Goal: Information Seeking & Learning: Check status

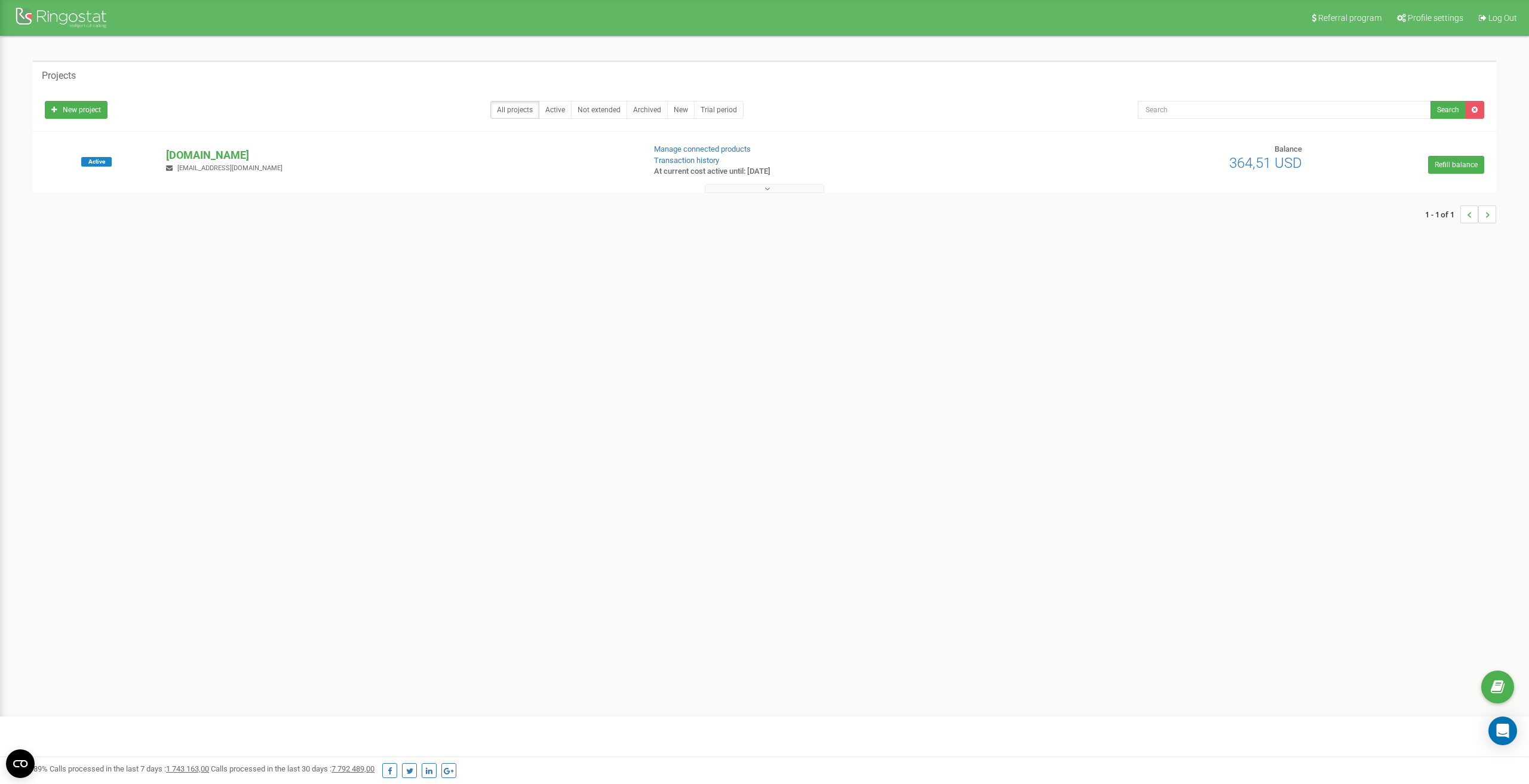
click at [215, 152] on p "[DOMAIN_NAME]" at bounding box center [399, 155] width 467 height 15
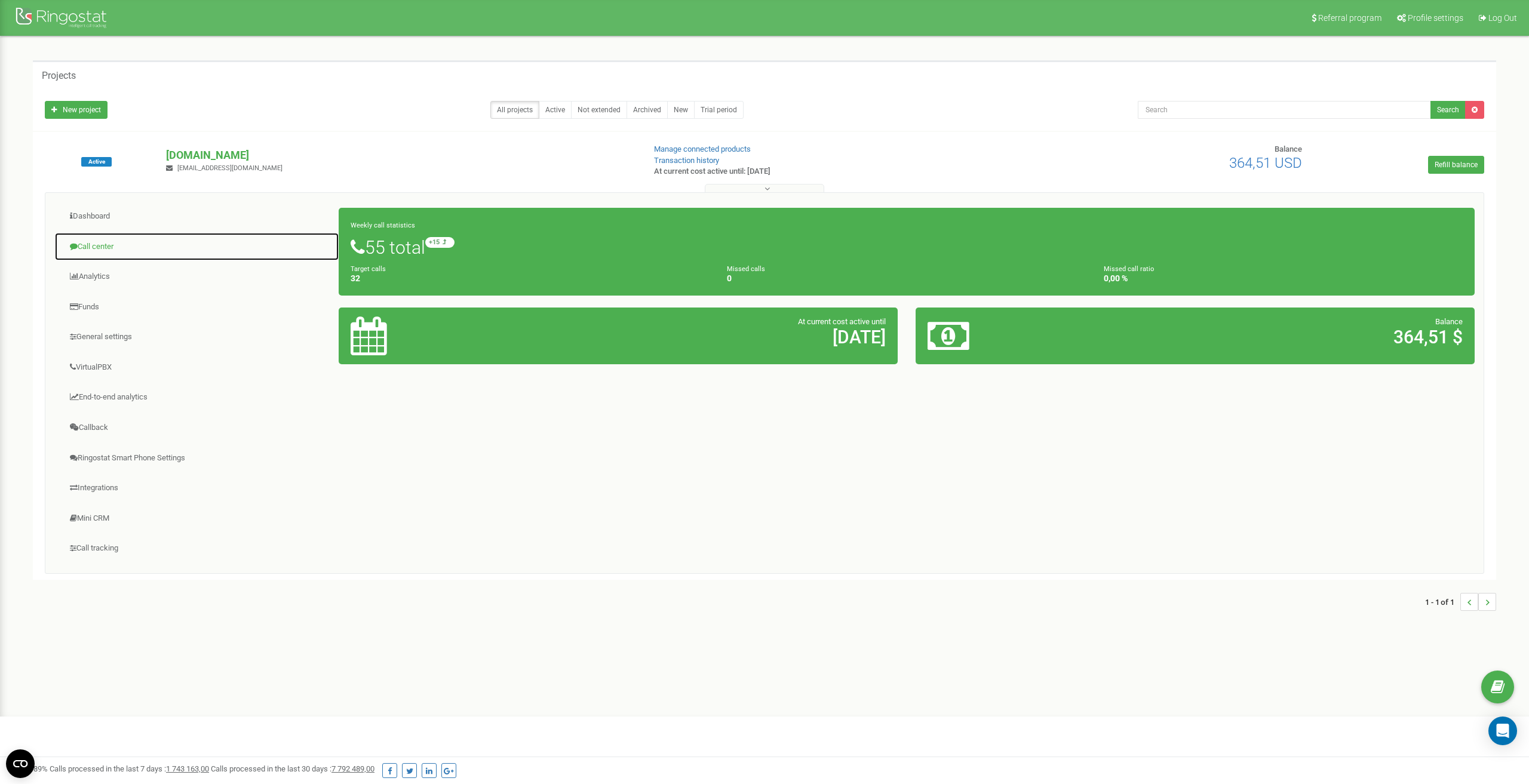
click at [101, 243] on link "Call center" at bounding box center [197, 247] width 285 height 30
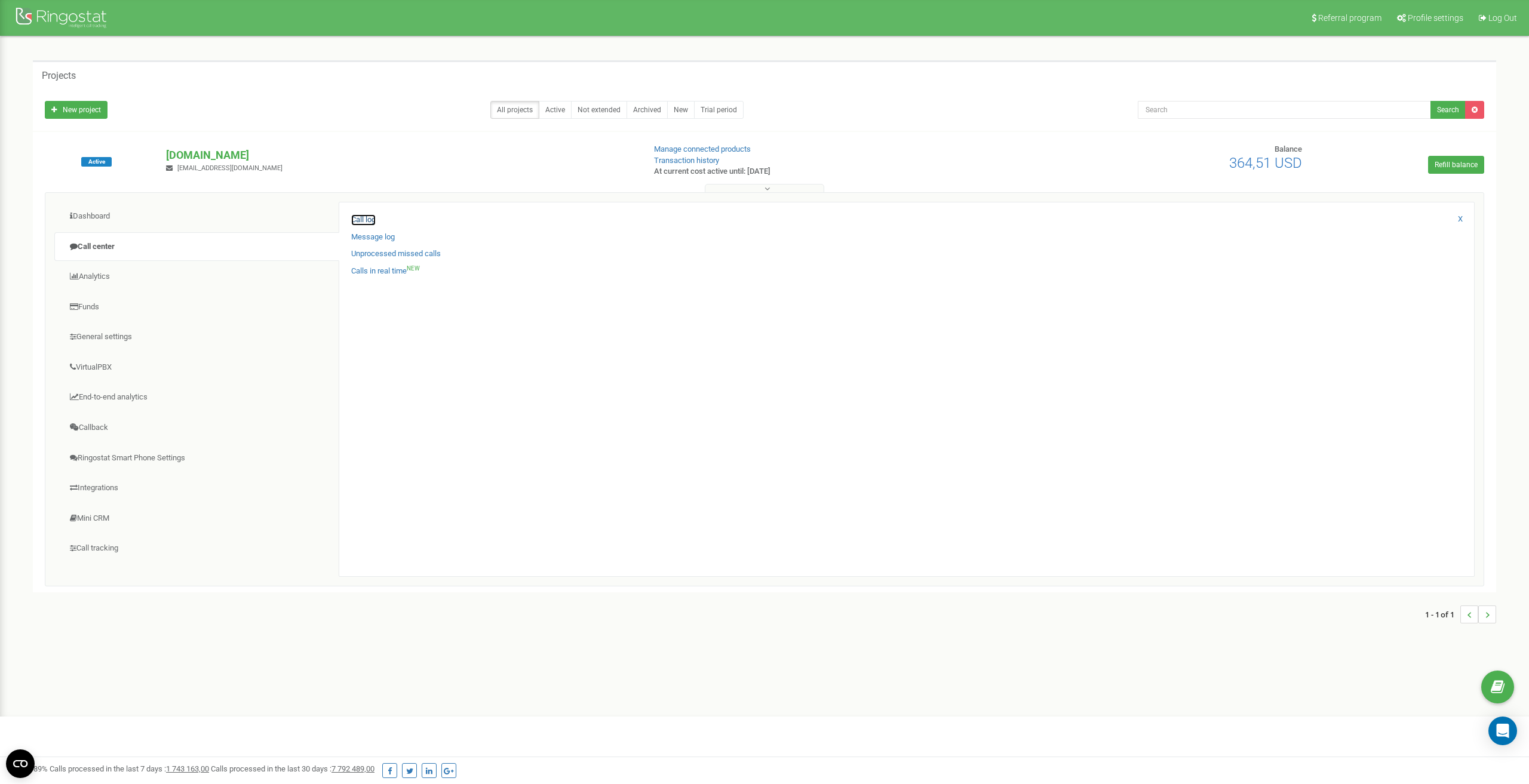
click at [366, 217] on link "Call log" at bounding box center [363, 219] width 24 height 12
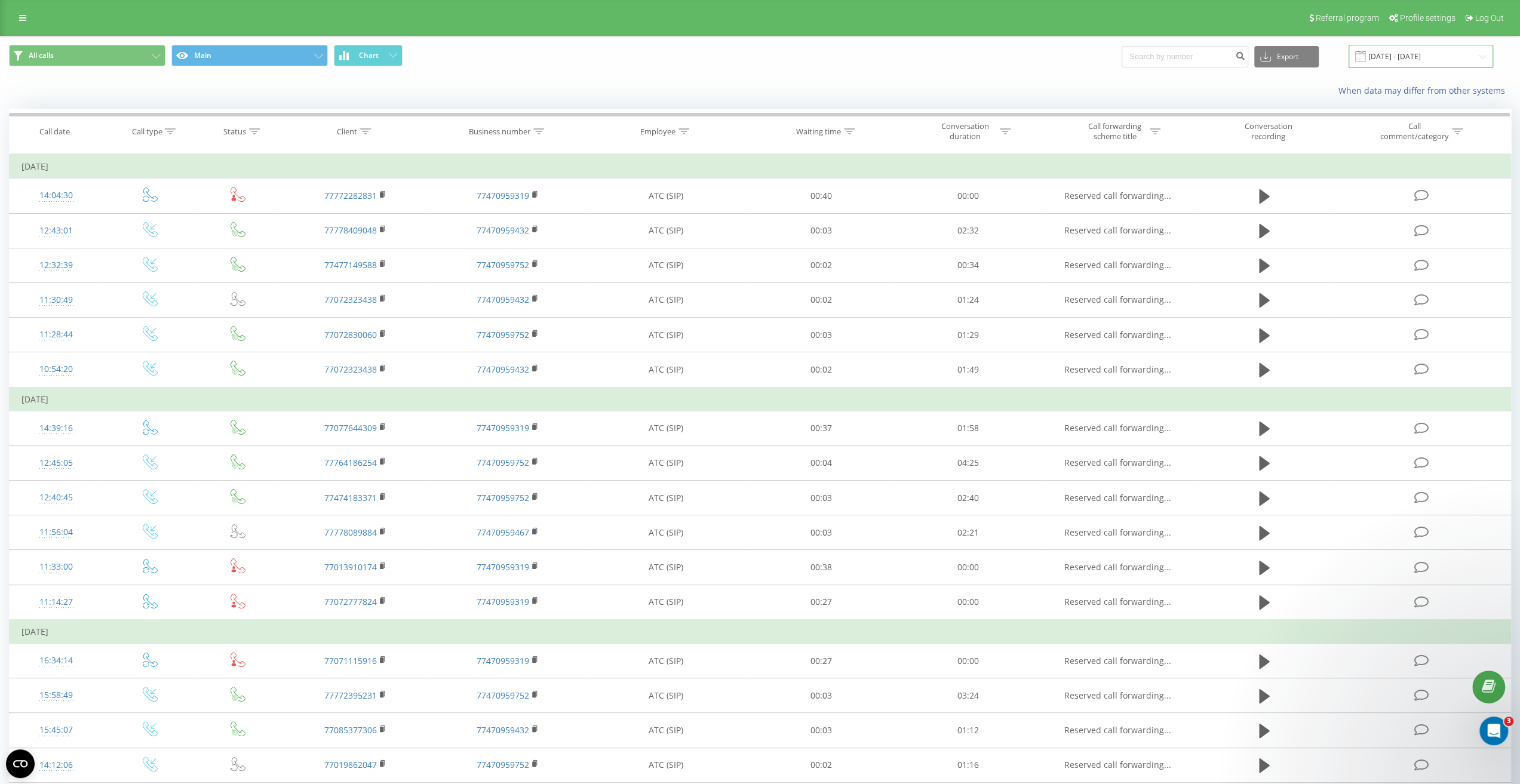
click at [1432, 56] on input "[DATE] - [DATE]" at bounding box center [1420, 56] width 144 height 23
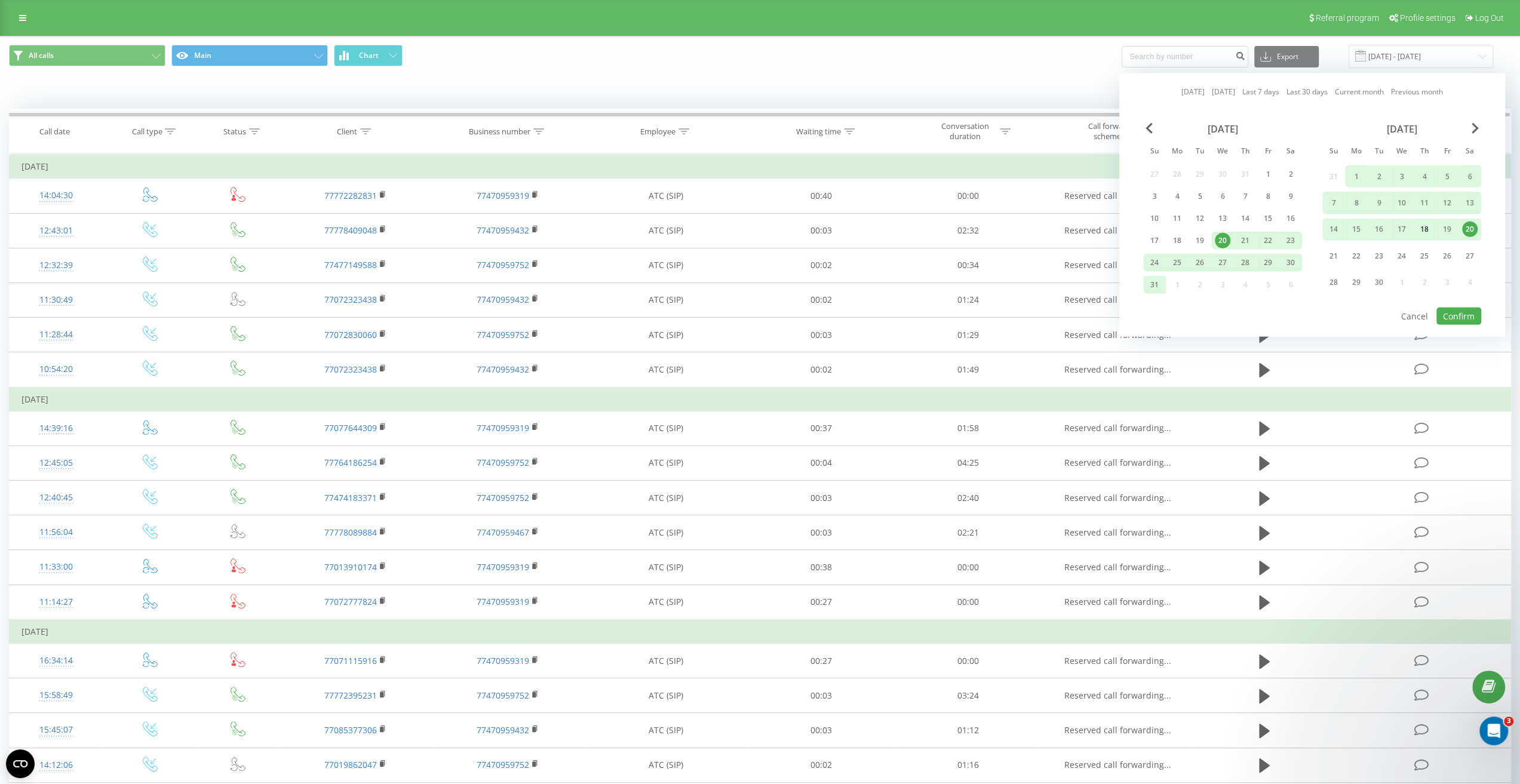
click at [1418, 229] on div "18" at bounding box center [1423, 228] width 15 height 15
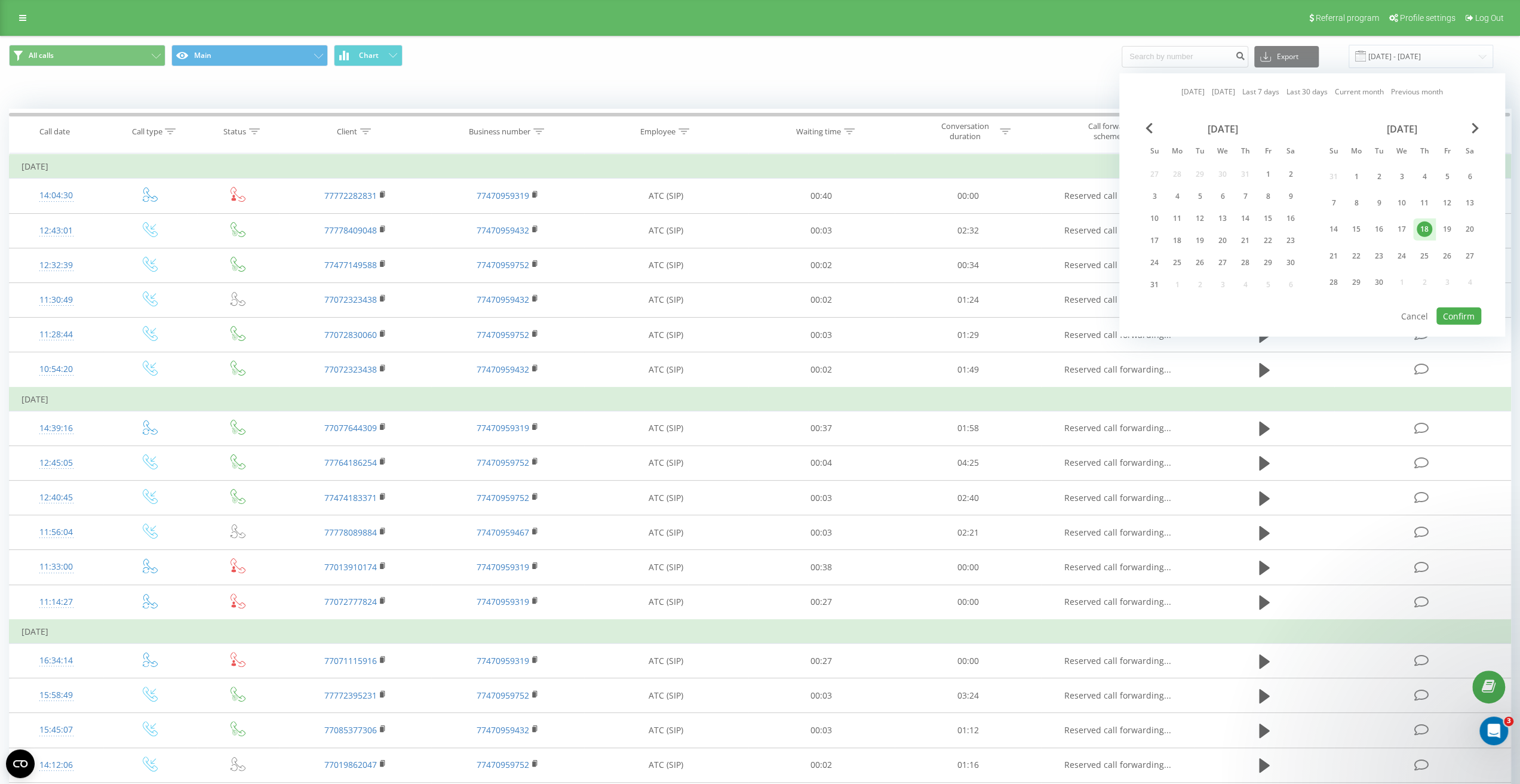
click at [1418, 229] on div "18" at bounding box center [1423, 228] width 15 height 15
click at [1463, 319] on button "Confirm" at bounding box center [1458, 316] width 45 height 17
type input "[DATE] - [DATE]"
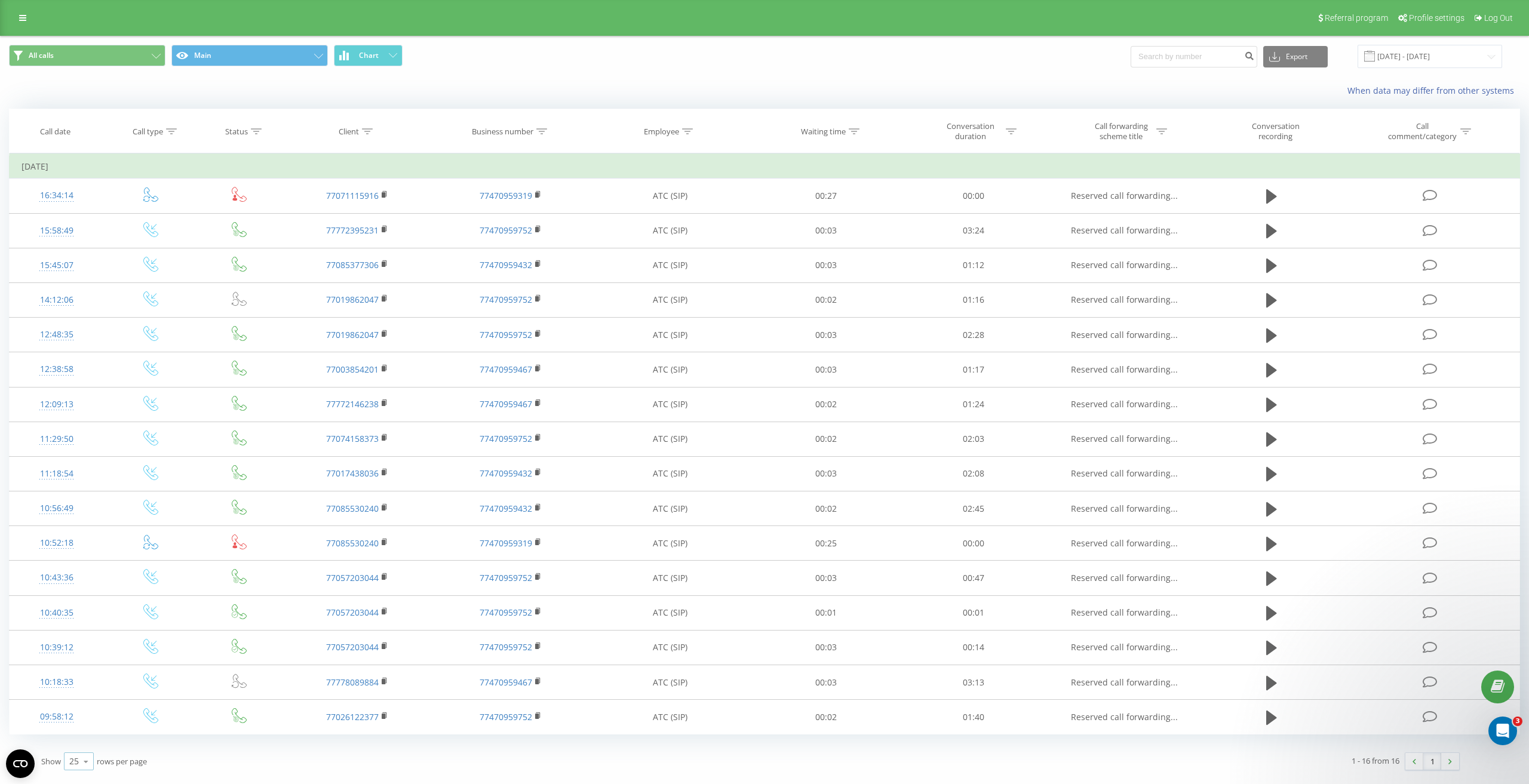
click at [85, 760] on icon at bounding box center [86, 762] width 18 height 23
click at [82, 742] on span "100" at bounding box center [76, 744] width 14 height 12
click at [205, 55] on button "Main" at bounding box center [249, 55] width 157 height 21
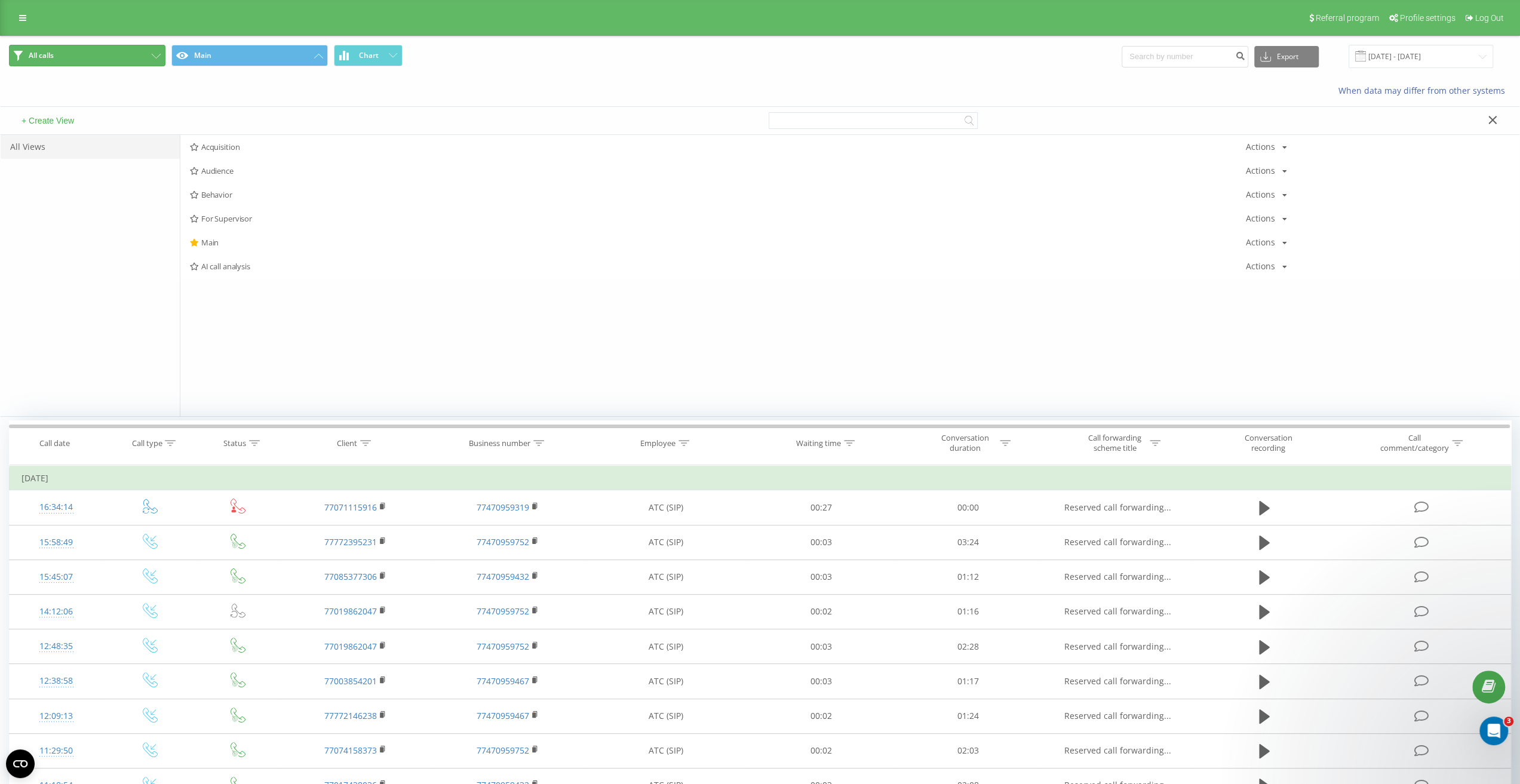
click at [133, 53] on button "All calls" at bounding box center [87, 55] width 157 height 21
click at [235, 200] on div "Callback Actions Edit Copy Delete Default Share" at bounding box center [850, 194] width 1339 height 24
click at [275, 196] on span "Callback" at bounding box center [717, 194] width 1055 height 8
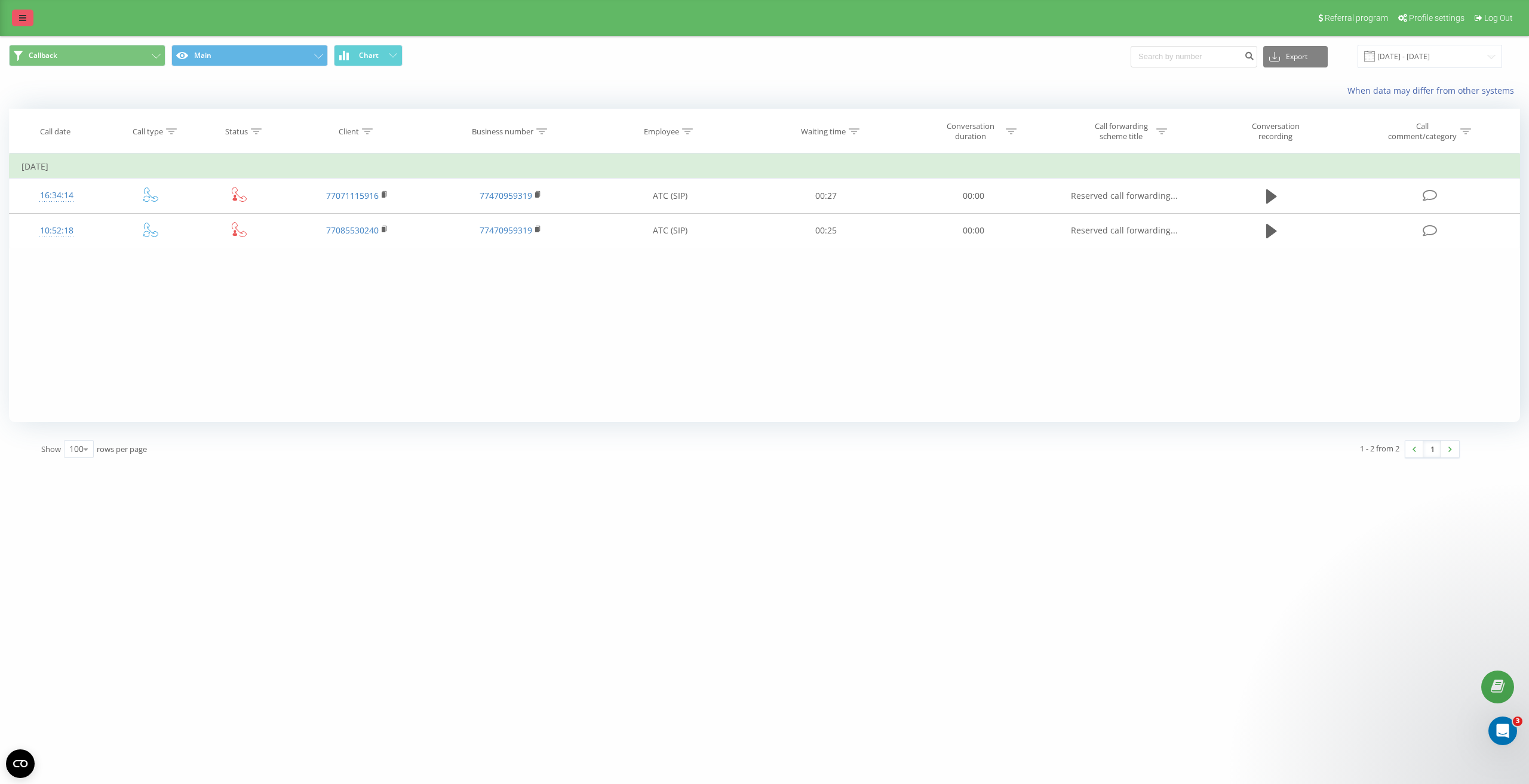
click at [18, 13] on link at bounding box center [22, 18] width 21 height 17
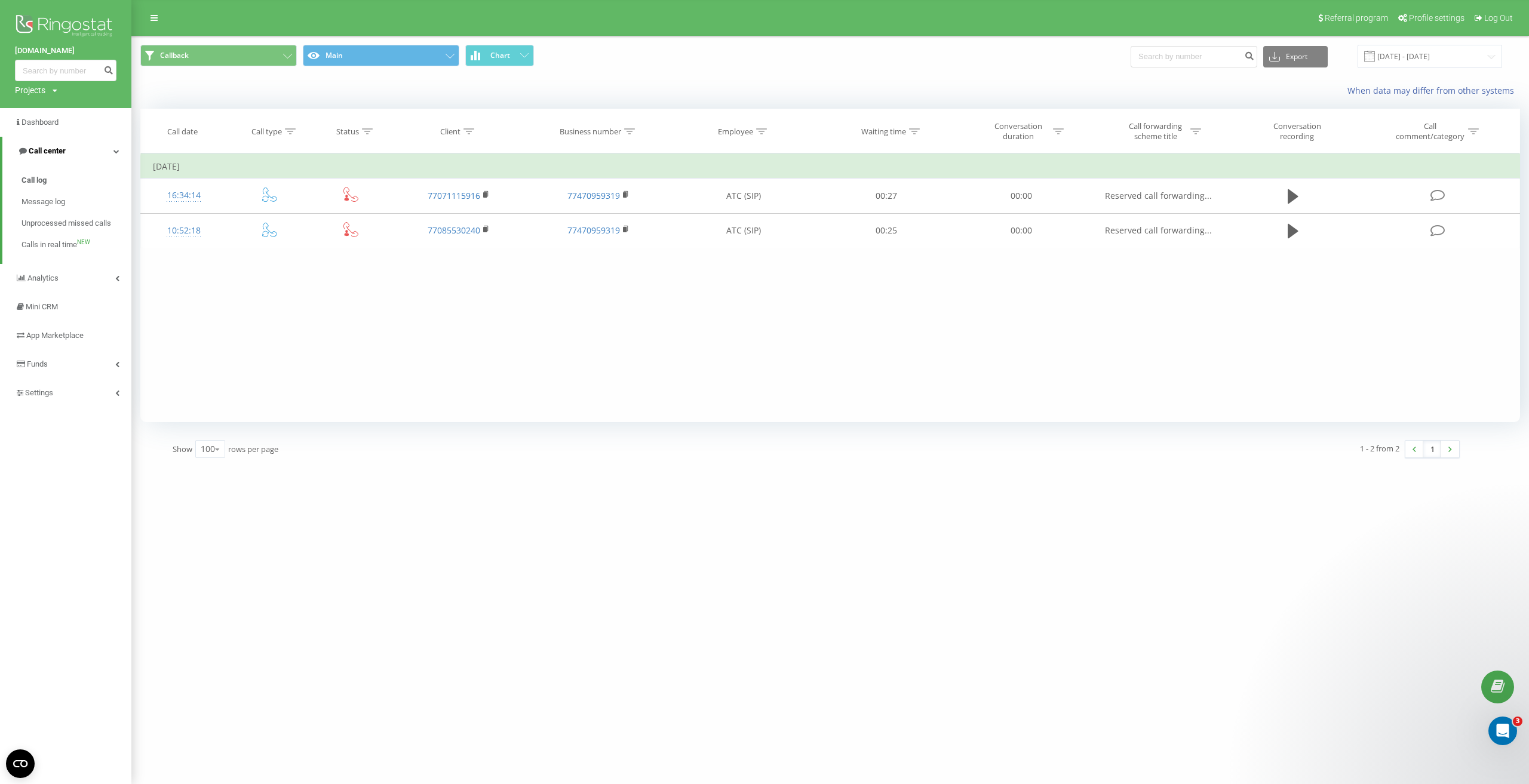
click at [51, 152] on span "Call center" at bounding box center [47, 150] width 37 height 9
click at [87, 153] on link "Call center" at bounding box center [65, 151] width 132 height 29
click at [89, 278] on link "Analytics" at bounding box center [65, 278] width 132 height 29
click at [76, 206] on link "Your reports" at bounding box center [76, 209] width 110 height 21
click at [64, 208] on span "Your reports" at bounding box center [43, 209] width 43 height 12
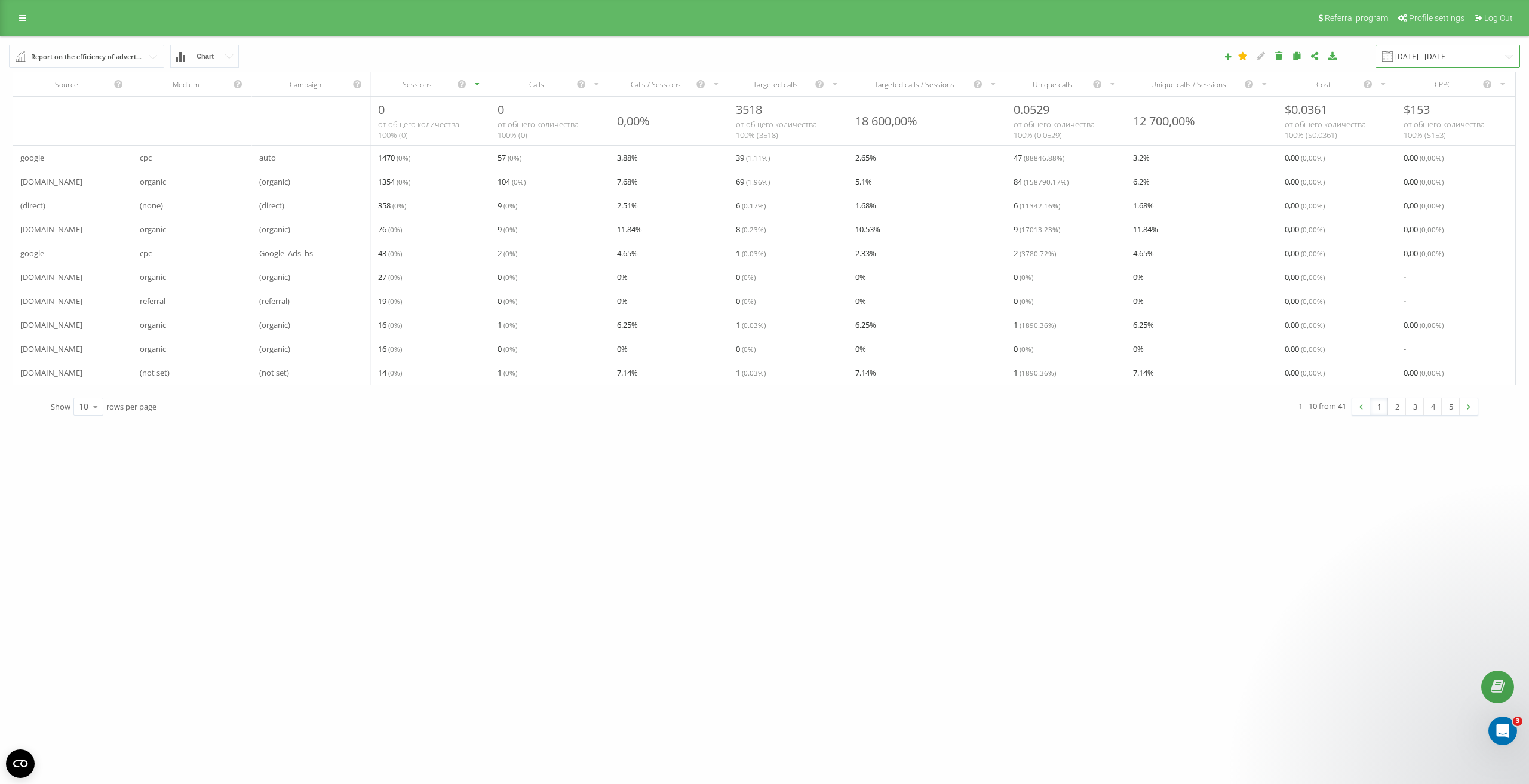
click at [1431, 57] on input "[DATE] - [DATE]" at bounding box center [1447, 56] width 144 height 23
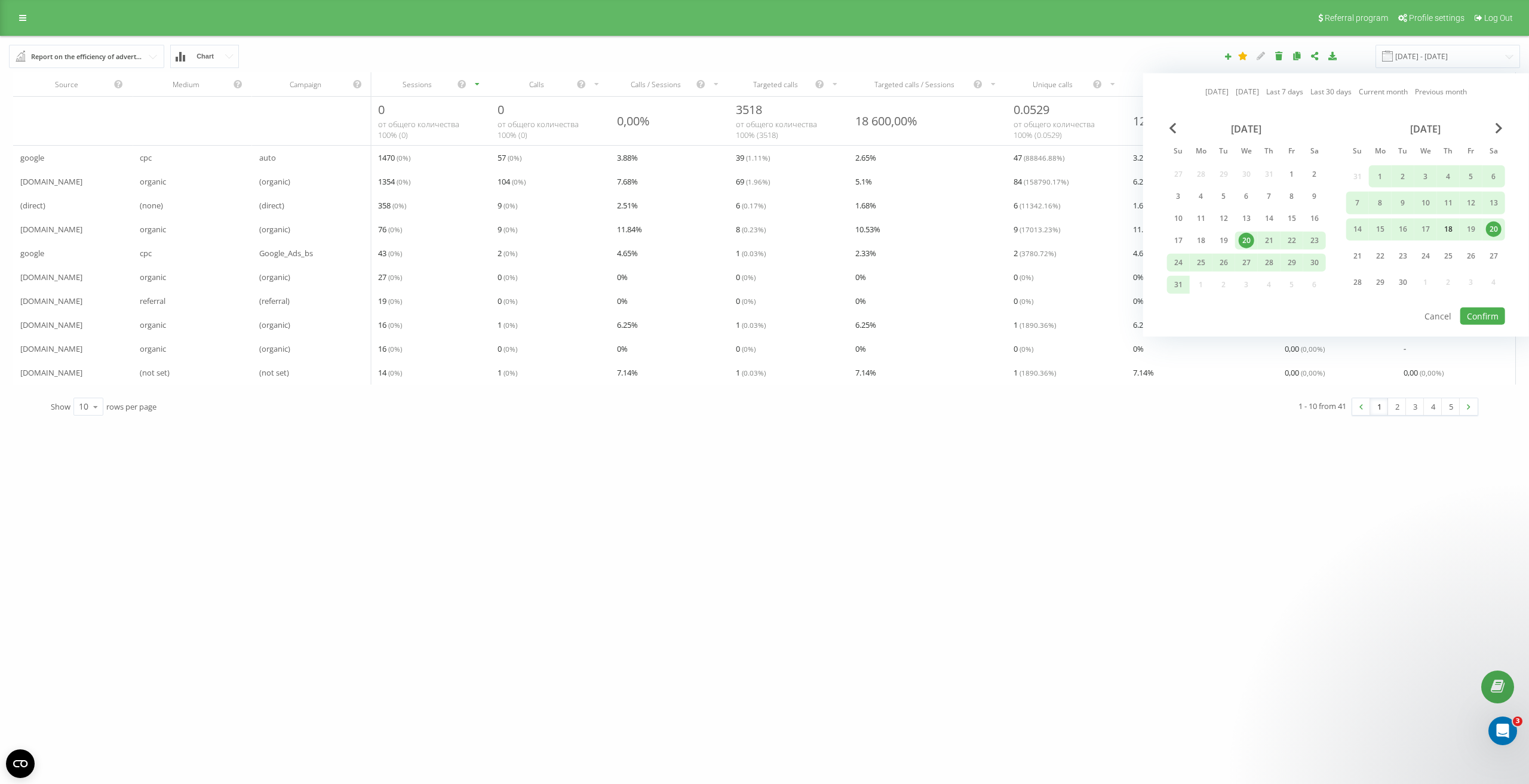
click at [1450, 229] on div "18" at bounding box center [1448, 228] width 15 height 15
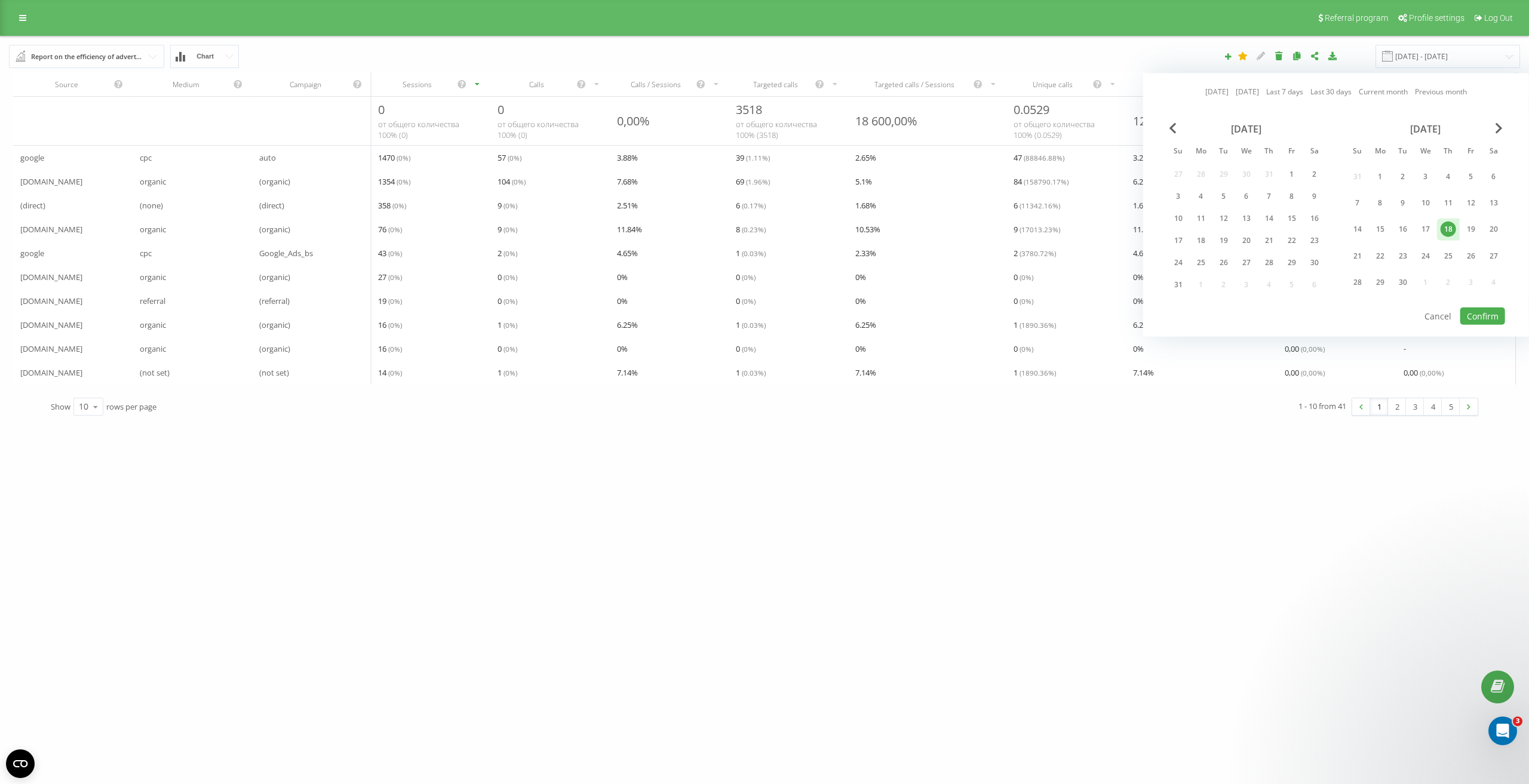
click at [1450, 229] on div "18" at bounding box center [1448, 228] width 15 height 15
click at [1481, 310] on button "Confirm" at bounding box center [1482, 316] width 45 height 17
type input "[DATE] - [DATE]"
drag, startPoint x: 495, startPoint y: 159, endPoint x: 505, endPoint y: 159, distance: 10.0
click at [505, 159] on div "7 ( 0 %)" at bounding box center [550, 158] width 119 height 24
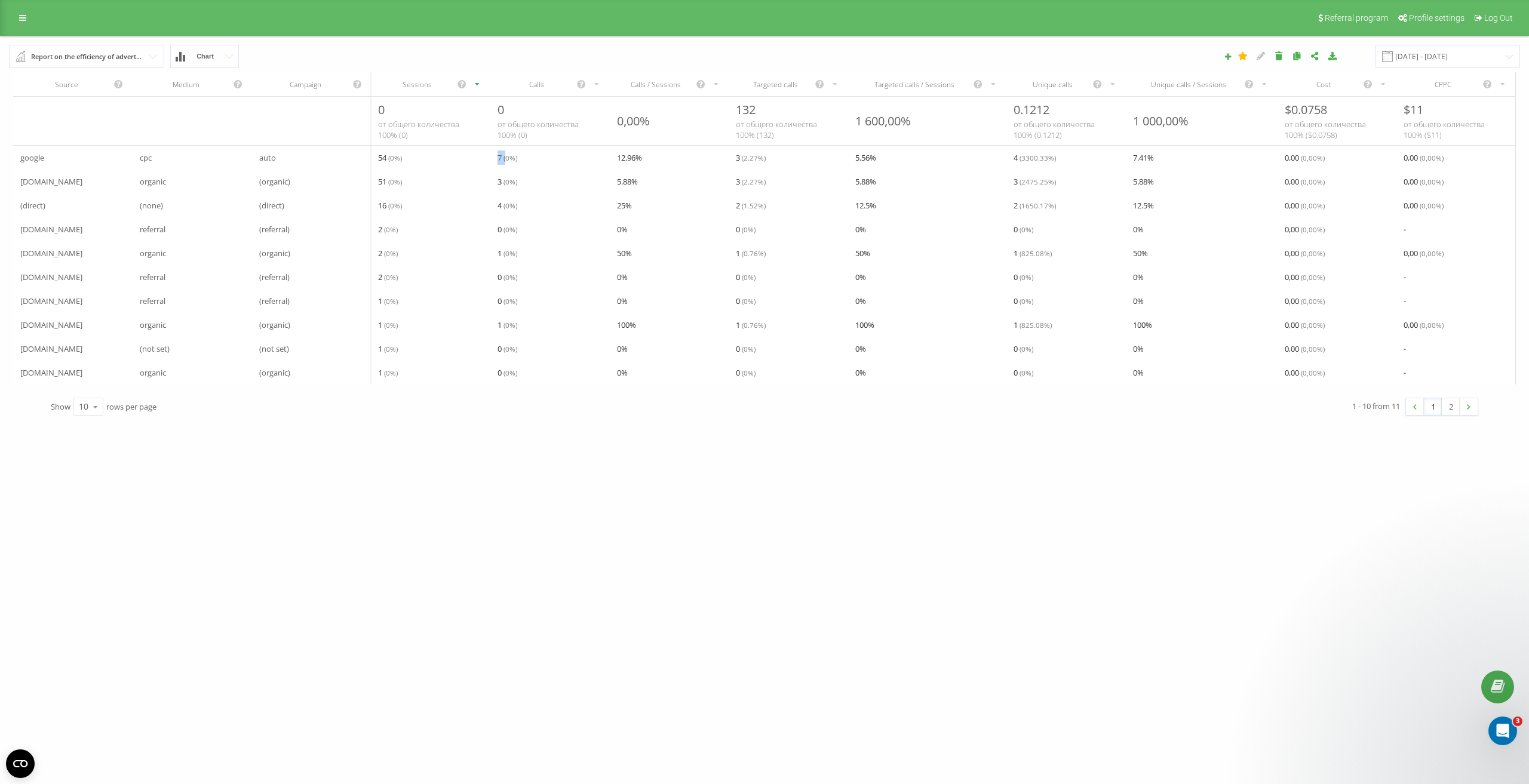
click at [191, 58] on button "Chart" at bounding box center [204, 56] width 69 height 23
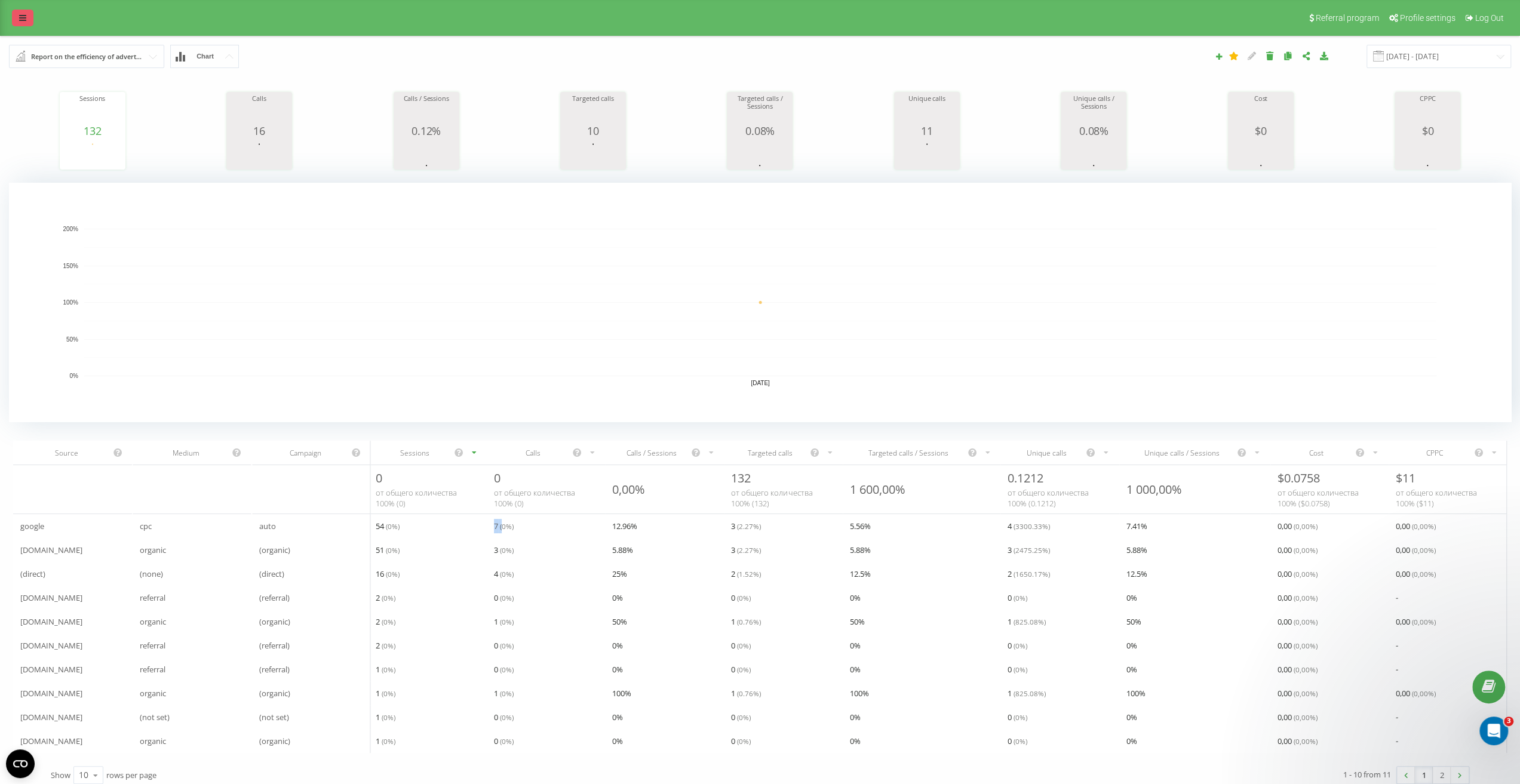
click at [19, 12] on link at bounding box center [22, 18] width 21 height 17
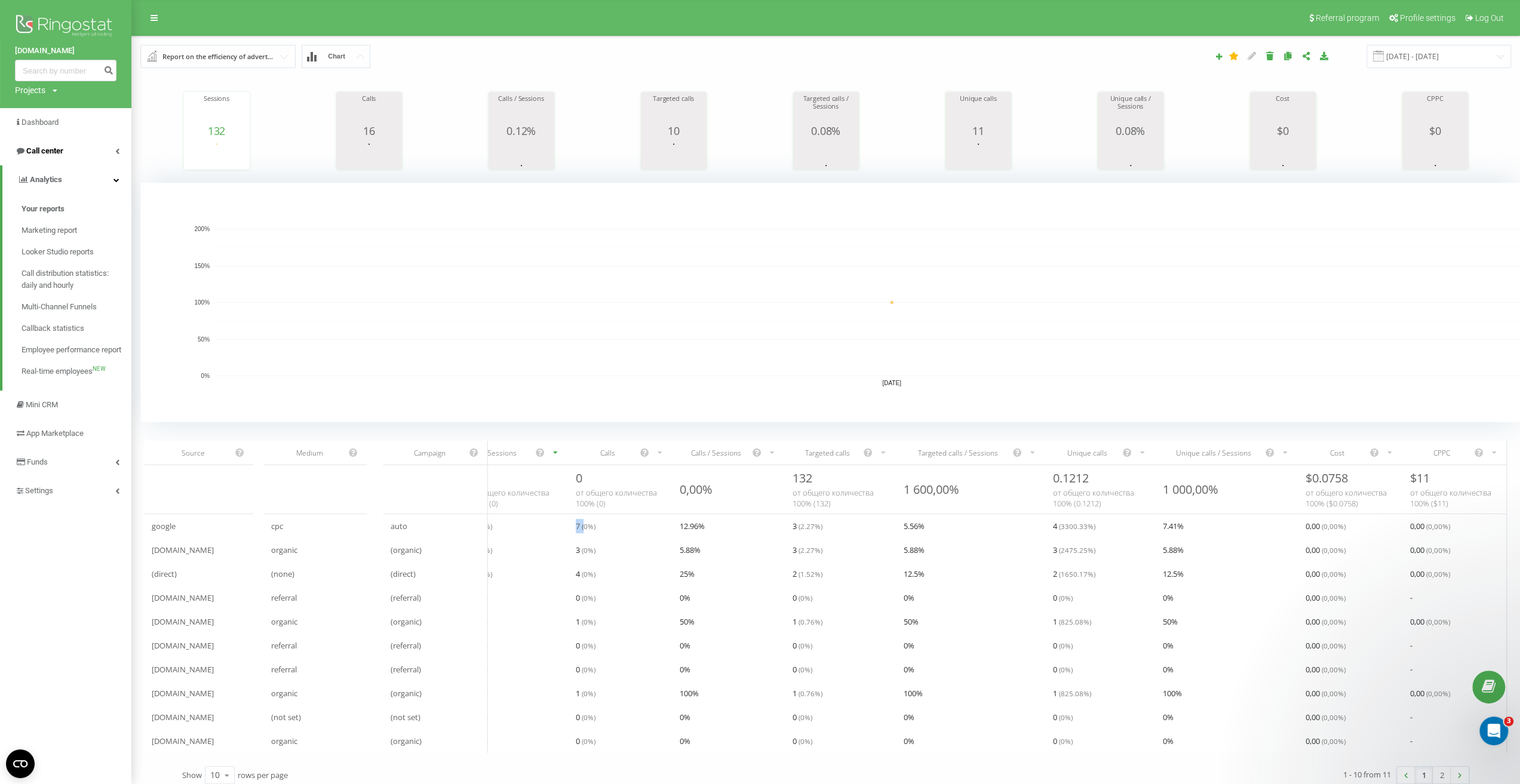
click at [62, 146] on span "Call center" at bounding box center [44, 150] width 37 height 9
click at [69, 196] on link "Message log" at bounding box center [76, 201] width 110 height 21
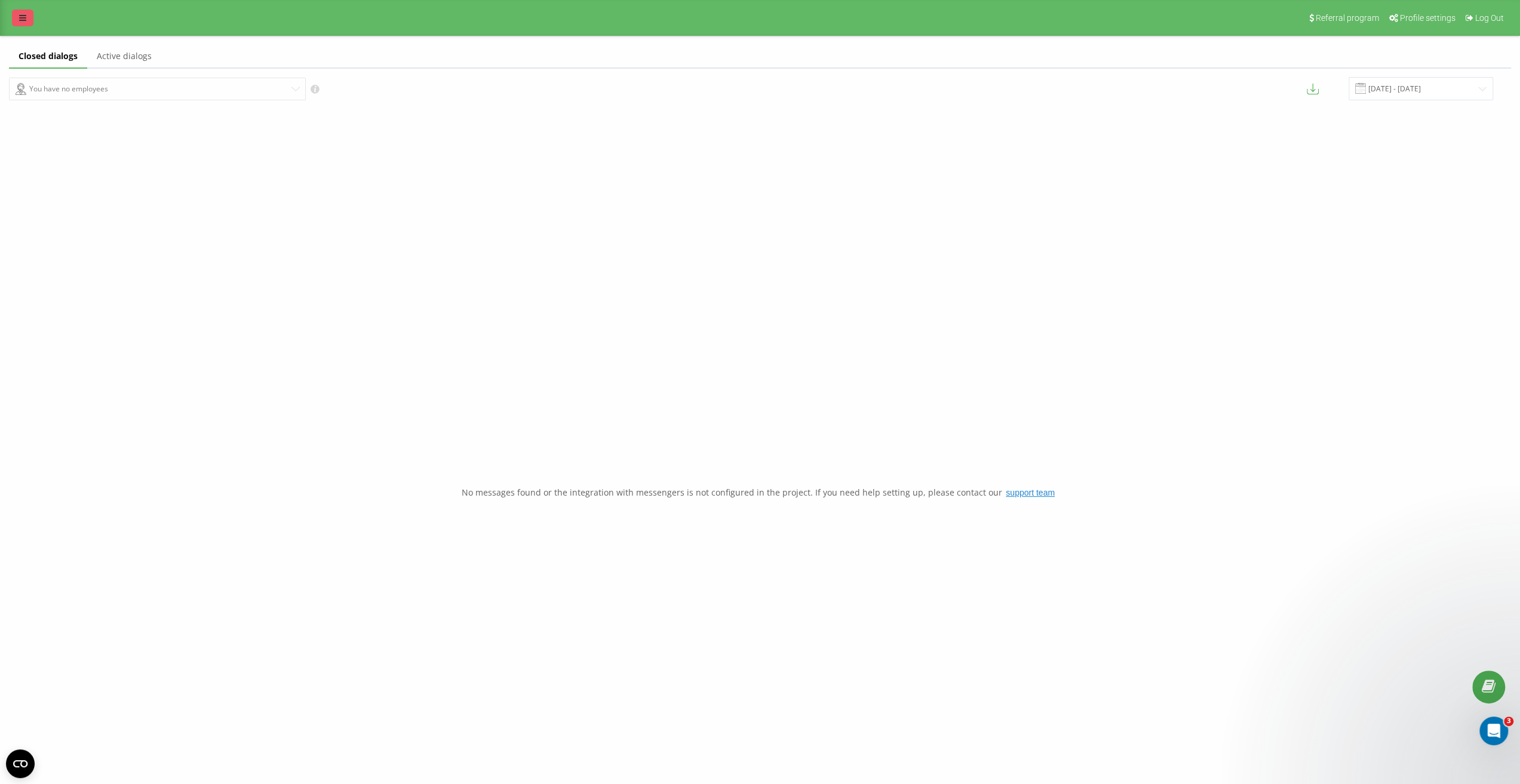
click at [20, 16] on icon at bounding box center [22, 17] width 7 height 8
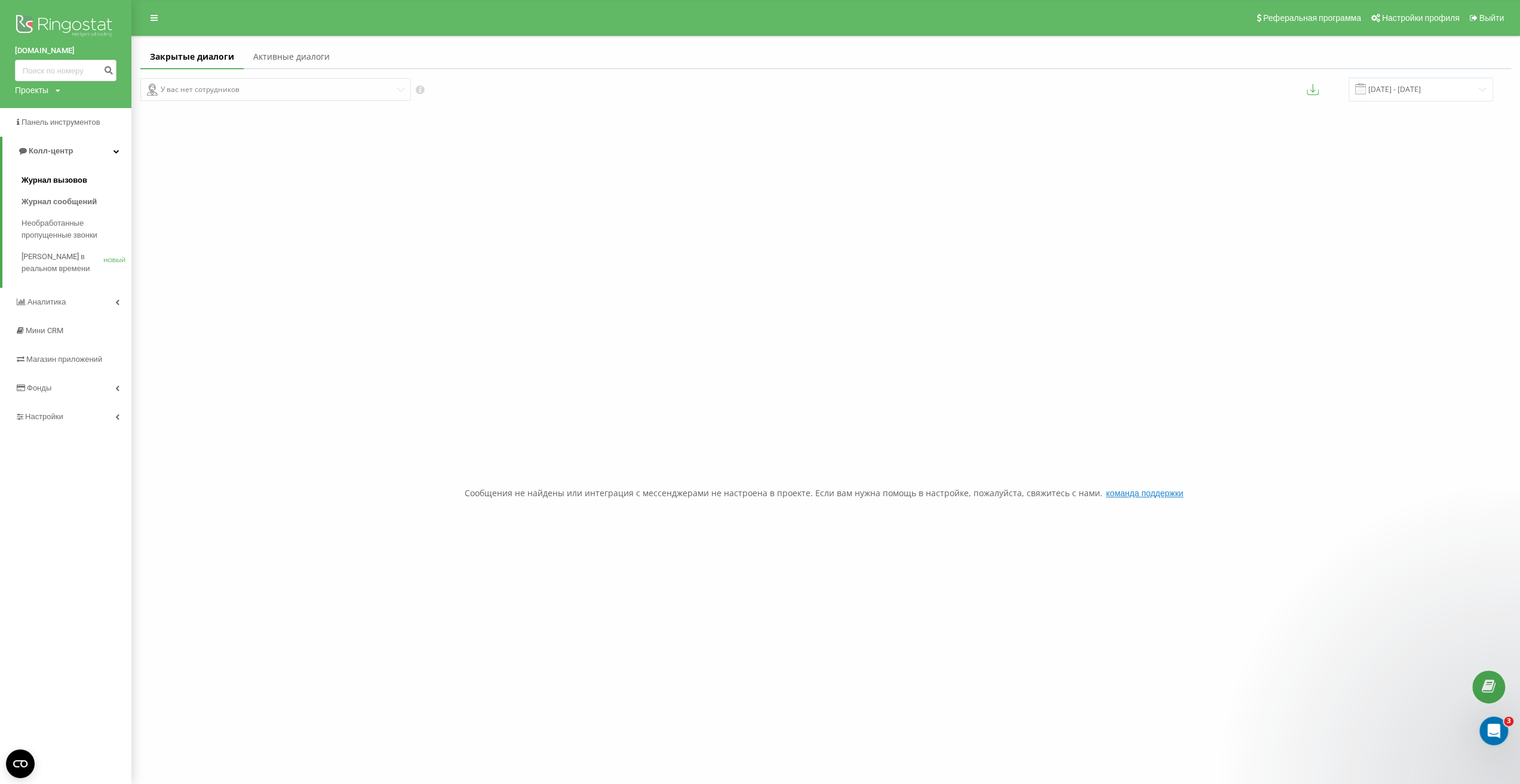
click at [55, 173] on link "Журнал вызовов" at bounding box center [76, 180] width 110 height 21
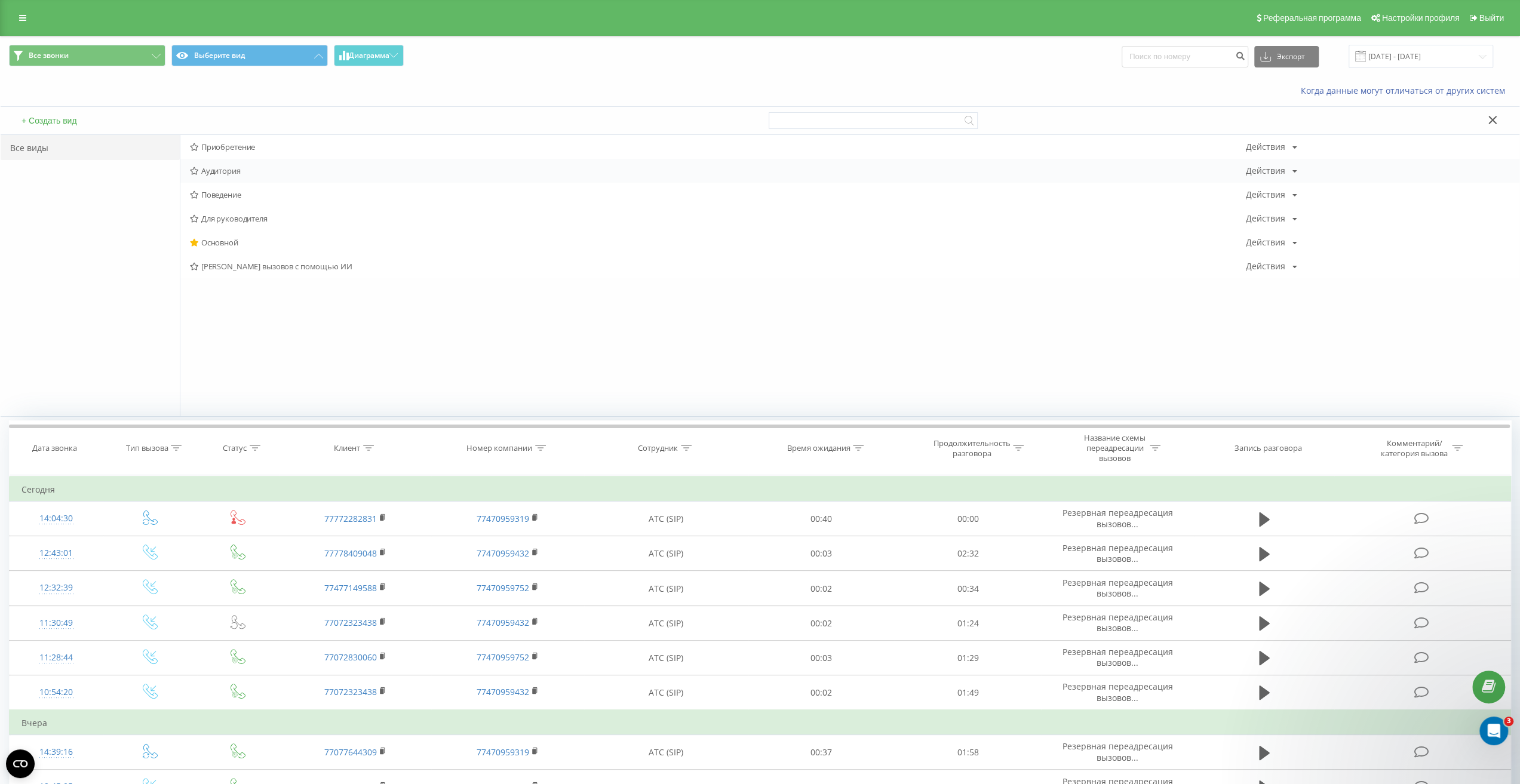
click at [232, 167] on font "Аудитория" at bounding box center [221, 171] width 39 height 11
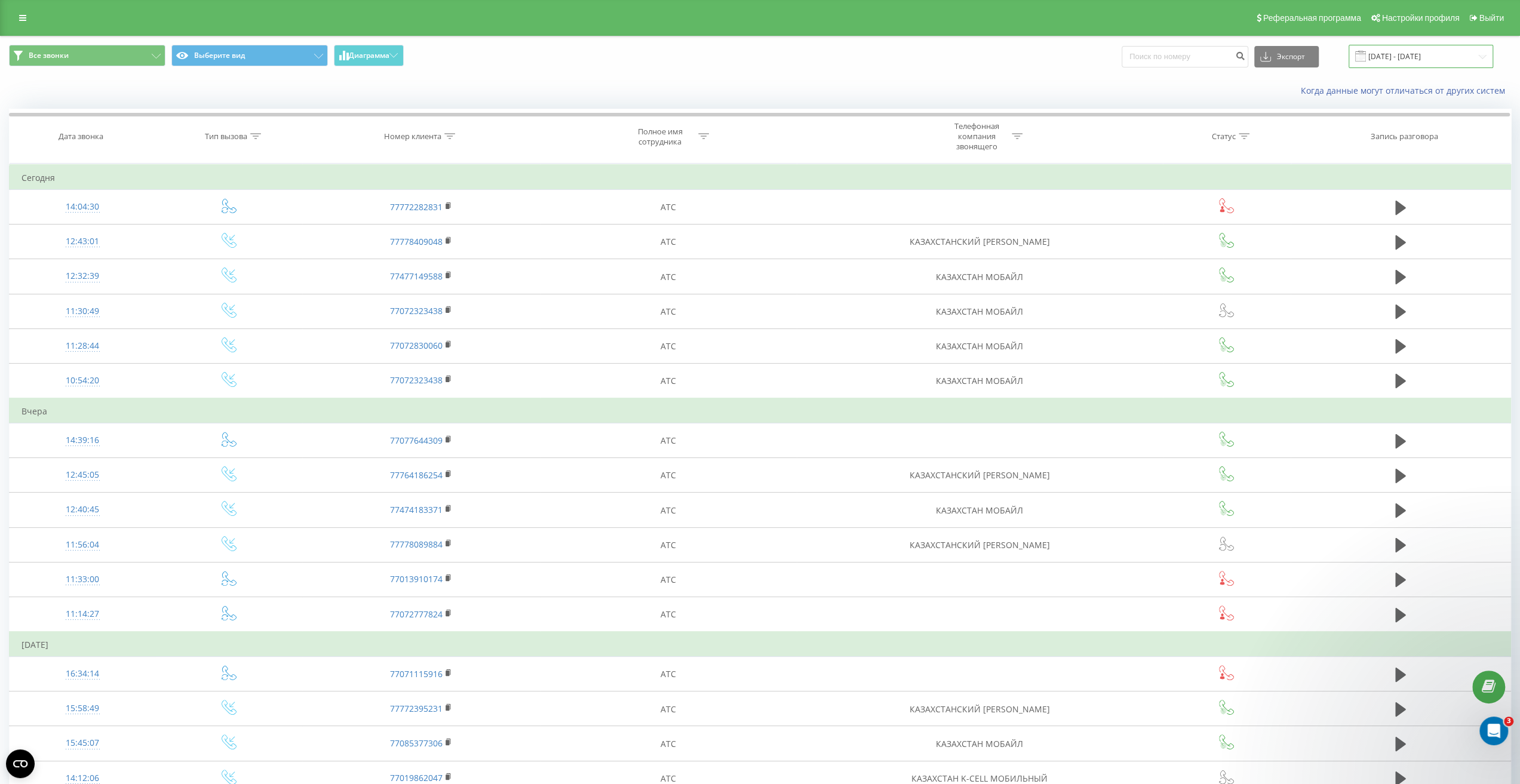
click at [1439, 55] on input "[DATE] - [DATE]" at bounding box center [1420, 56] width 144 height 23
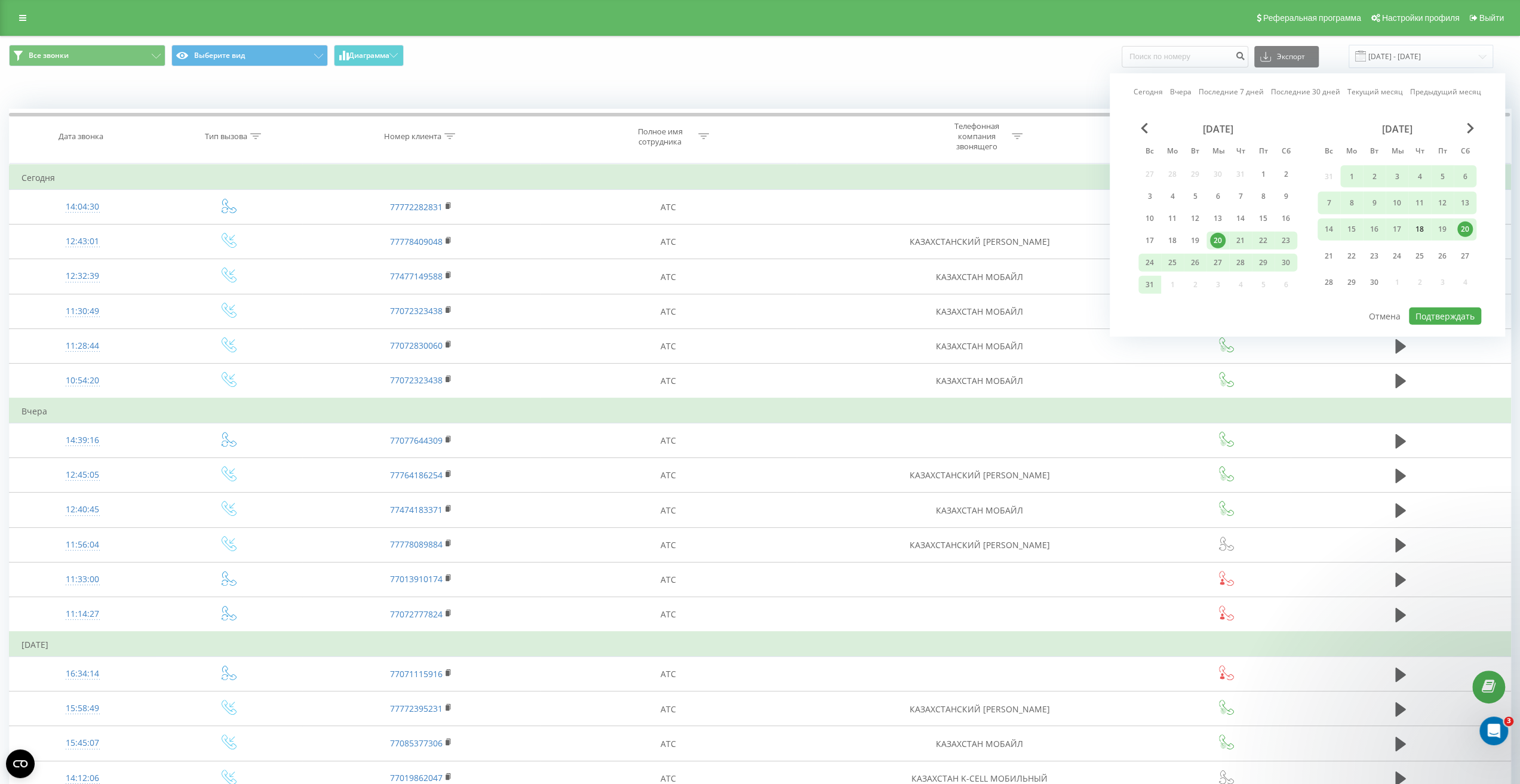
click at [1423, 231] on font "18" at bounding box center [1419, 228] width 8 height 10
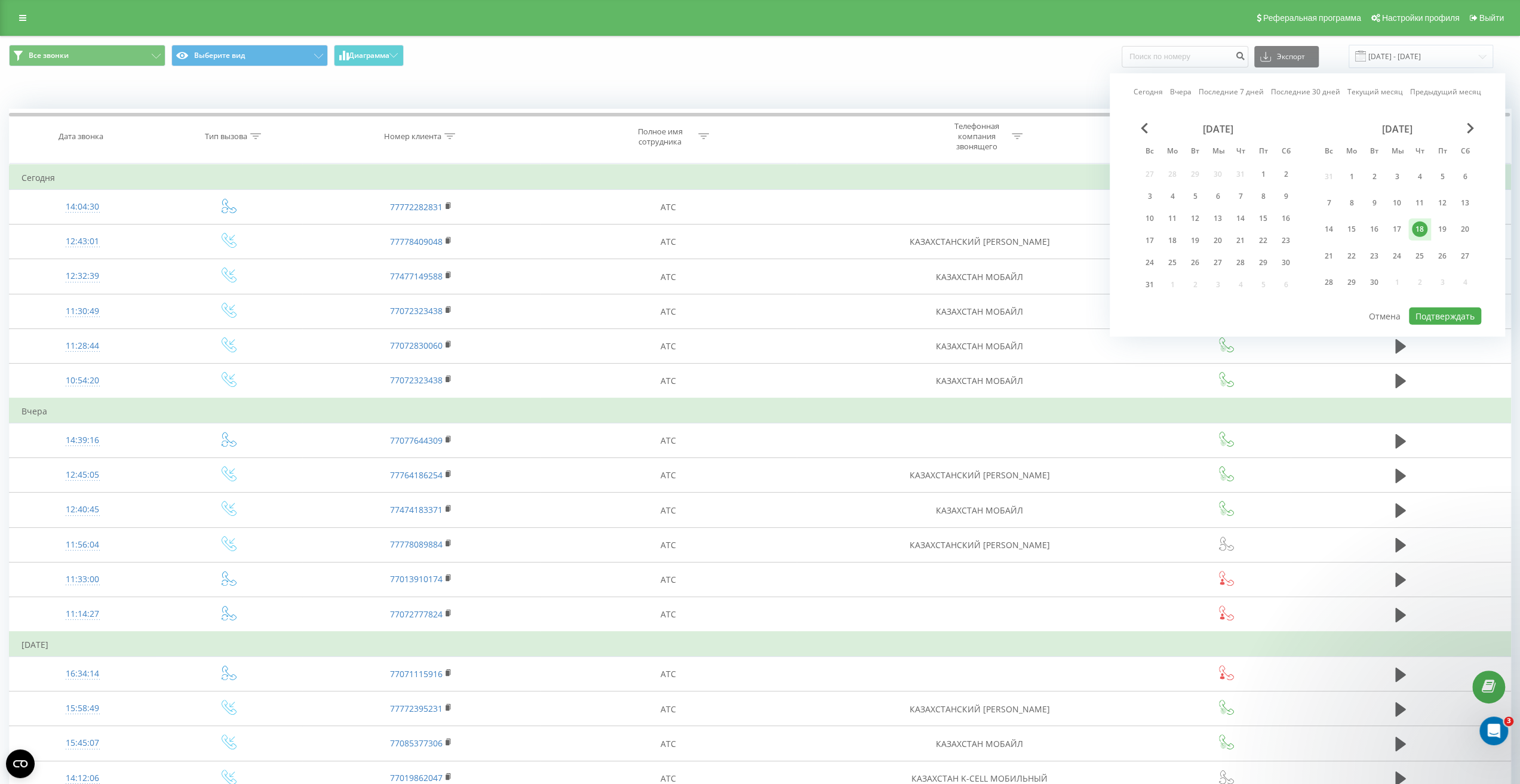
click at [1423, 231] on font "18" at bounding box center [1419, 228] width 8 height 10
click at [1439, 315] on font "Подтверждать" at bounding box center [1445, 316] width 59 height 12
type input "[DATE] - [DATE]"
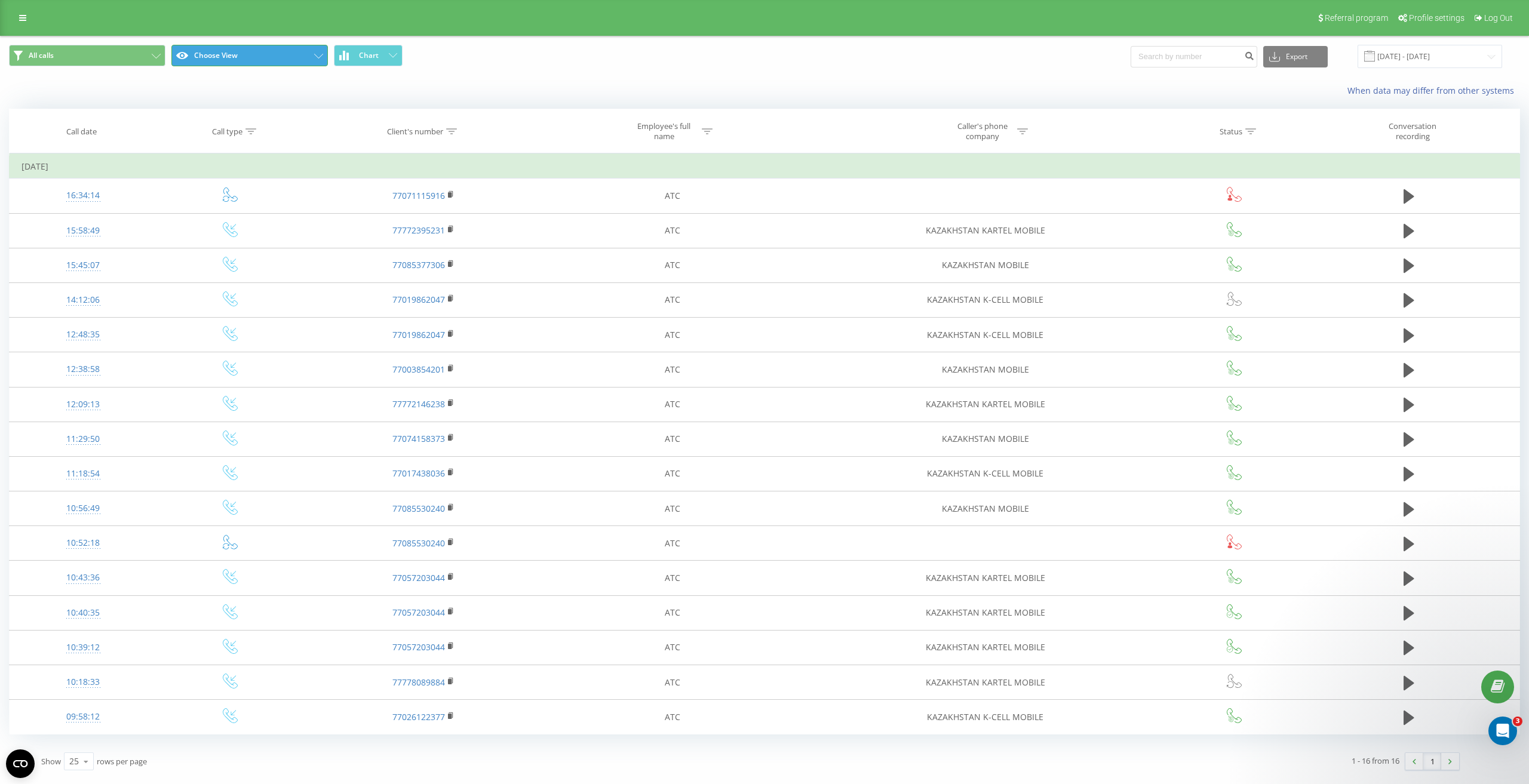
click at [278, 55] on button "Choose View" at bounding box center [249, 55] width 157 height 21
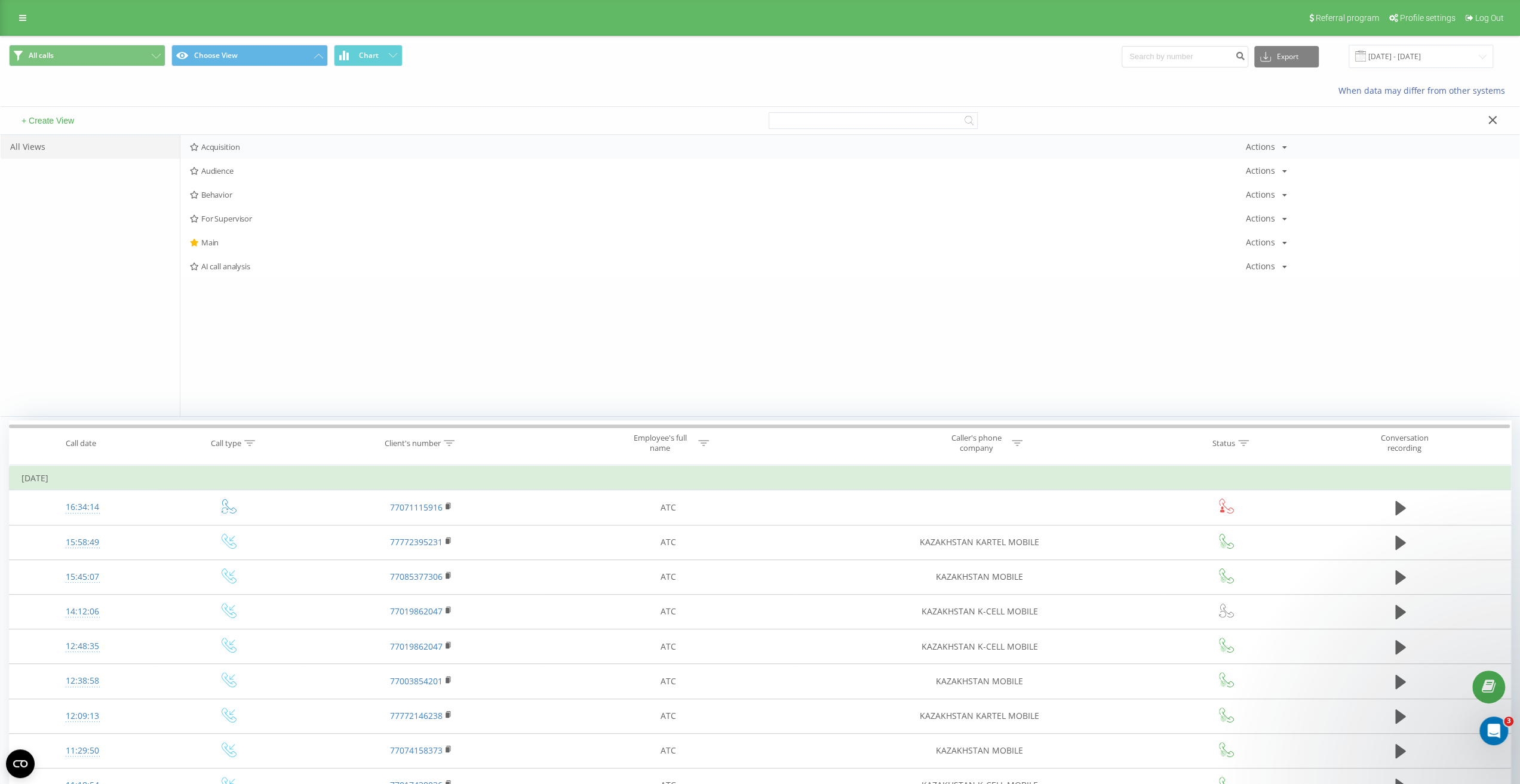
click at [242, 146] on span "Acquisition" at bounding box center [717, 146] width 1055 height 8
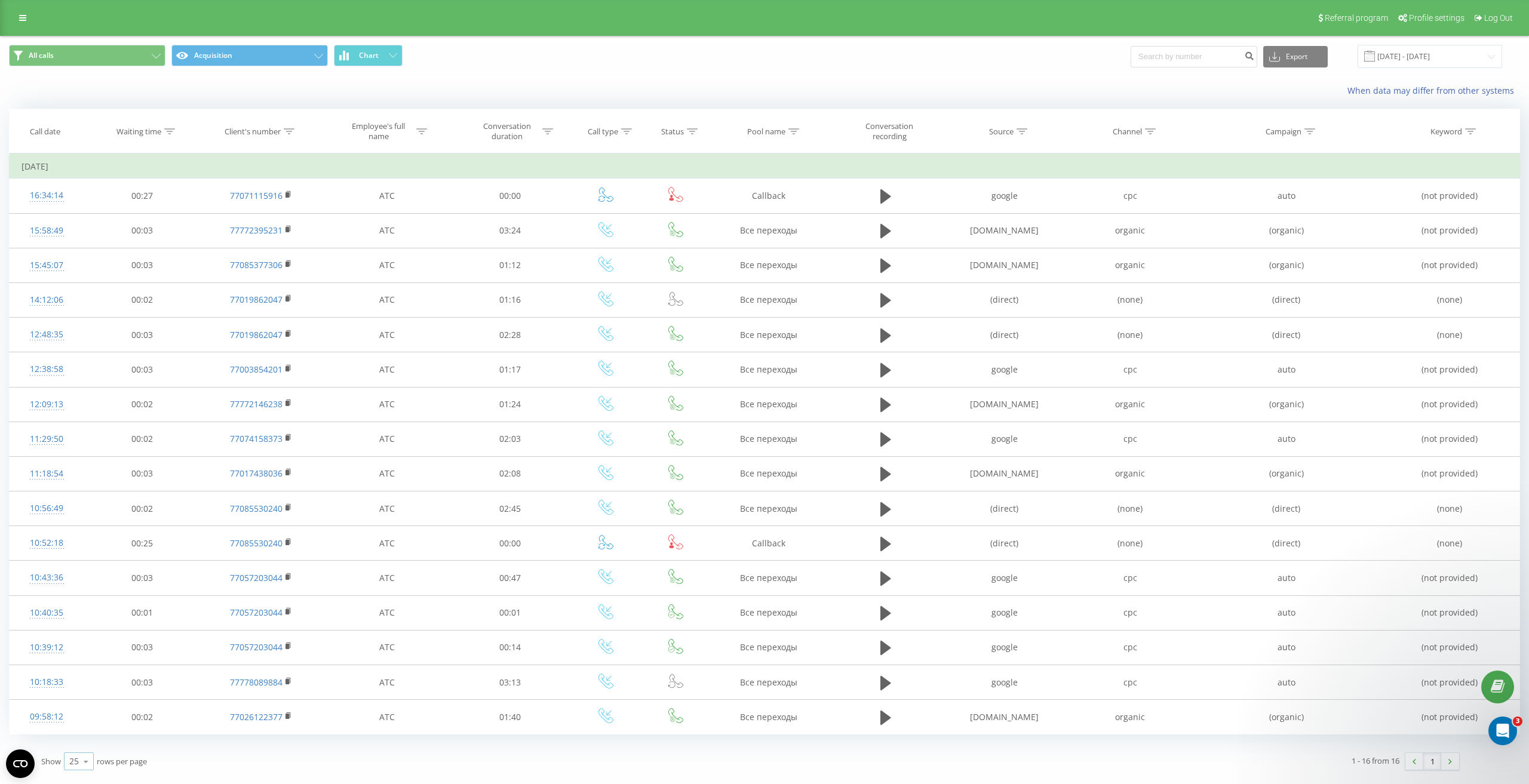
click at [90, 759] on icon at bounding box center [86, 762] width 18 height 23
click at [77, 738] on span "100" at bounding box center [76, 744] width 14 height 12
click at [797, 130] on icon at bounding box center [794, 131] width 11 height 6
click at [790, 188] on div at bounding box center [763, 189] width 85 height 12
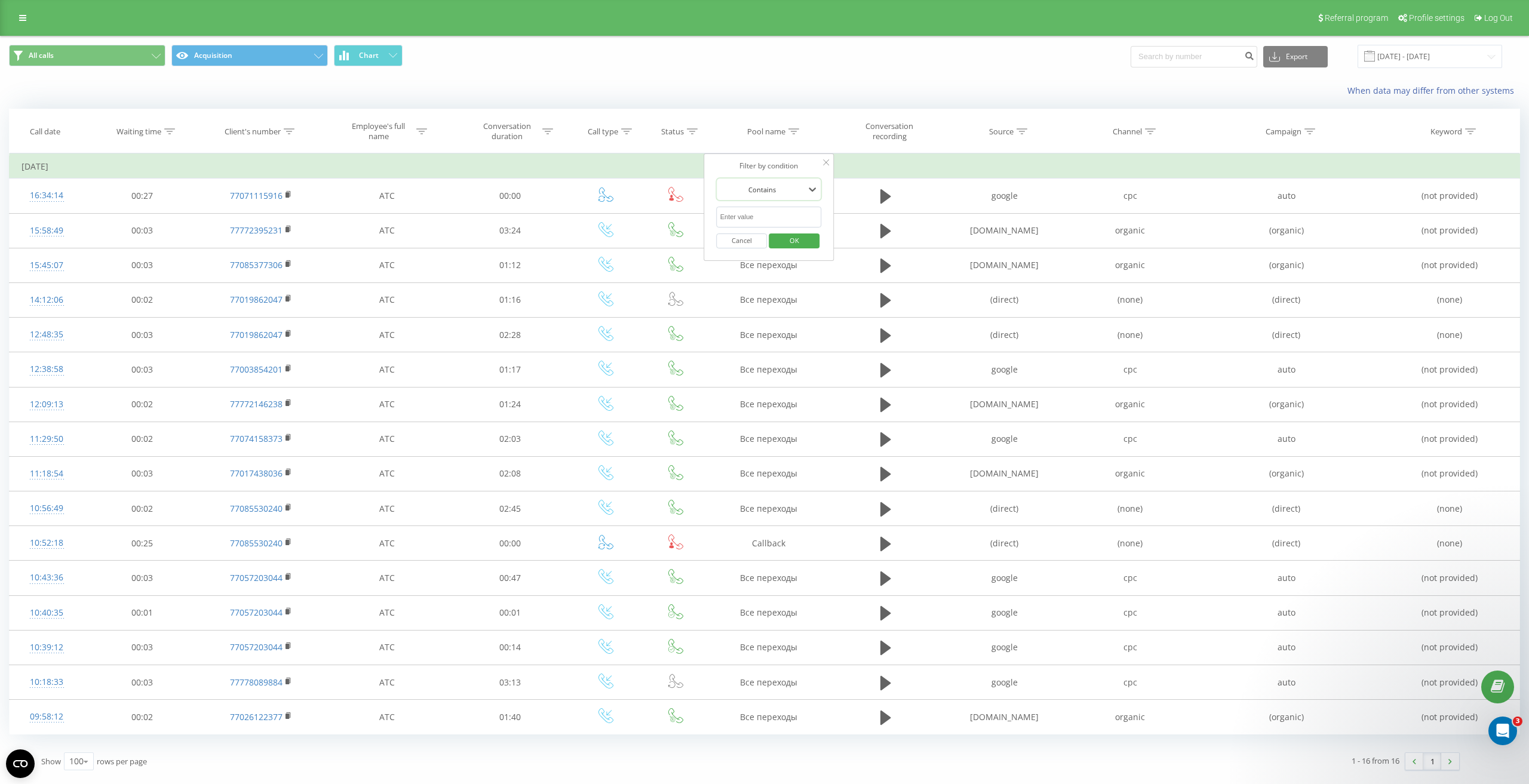
click at [786, 216] on input "text" at bounding box center [769, 217] width 105 height 21
click at [816, 95] on div "When data may differ from other systems" at bounding box center [1050, 90] width 955 height 12
click at [850, 94] on div "When data may differ from other systems" at bounding box center [1050, 90] width 955 height 12
click at [764, 130] on div "Pool name" at bounding box center [766, 131] width 38 height 10
click at [756, 132] on div "Pool name" at bounding box center [766, 131] width 38 height 10
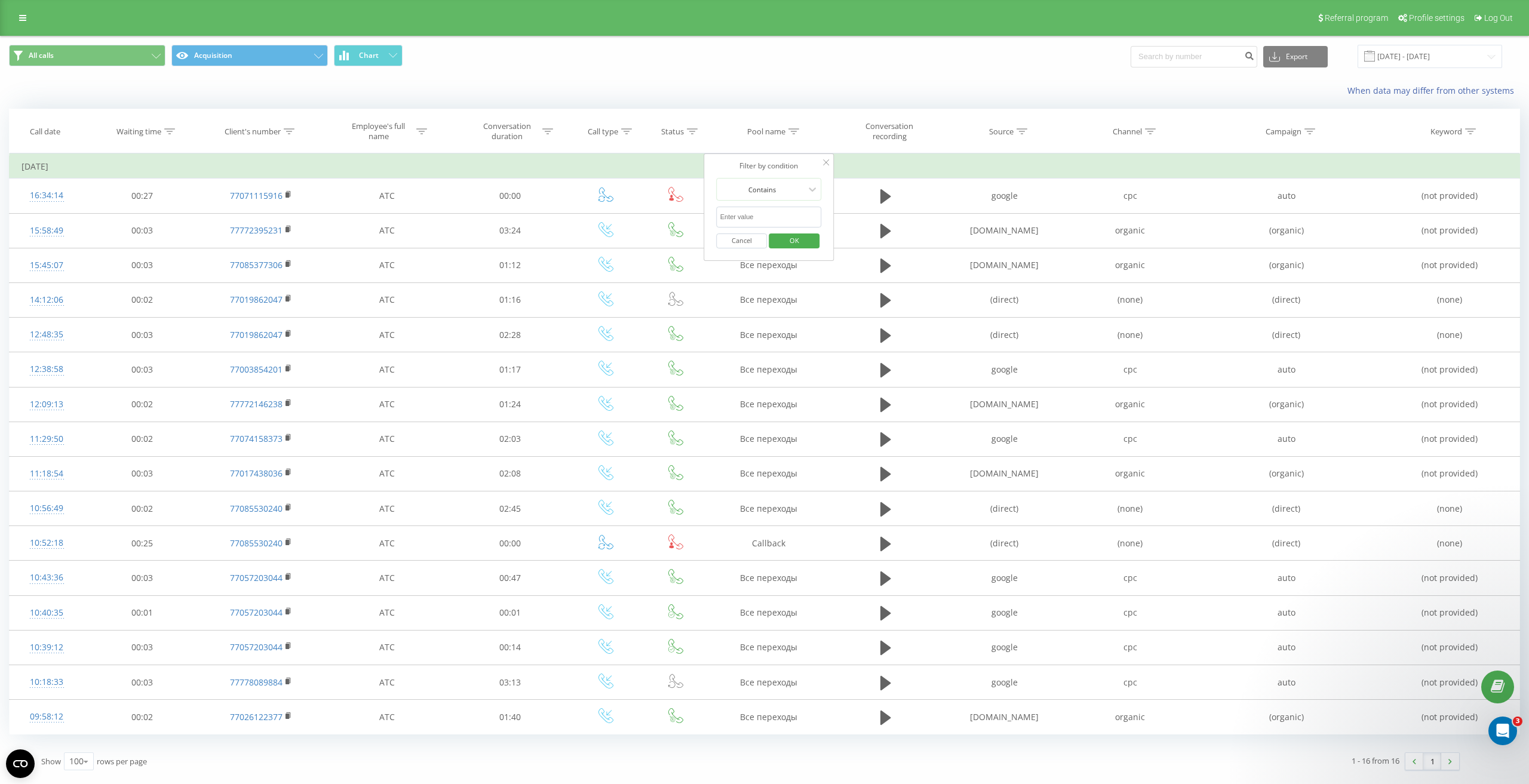
click at [835, 98] on div "When data may differ from other systems" at bounding box center [764, 90] width 1527 height 29
click at [746, 133] on span "Pool name" at bounding box center [770, 131] width 58 height 10
click at [750, 126] on div "Pool name" at bounding box center [766, 131] width 38 height 10
click at [742, 132] on span "Pool name" at bounding box center [770, 131] width 58 height 10
click at [1151, 129] on icon at bounding box center [1150, 131] width 11 height 6
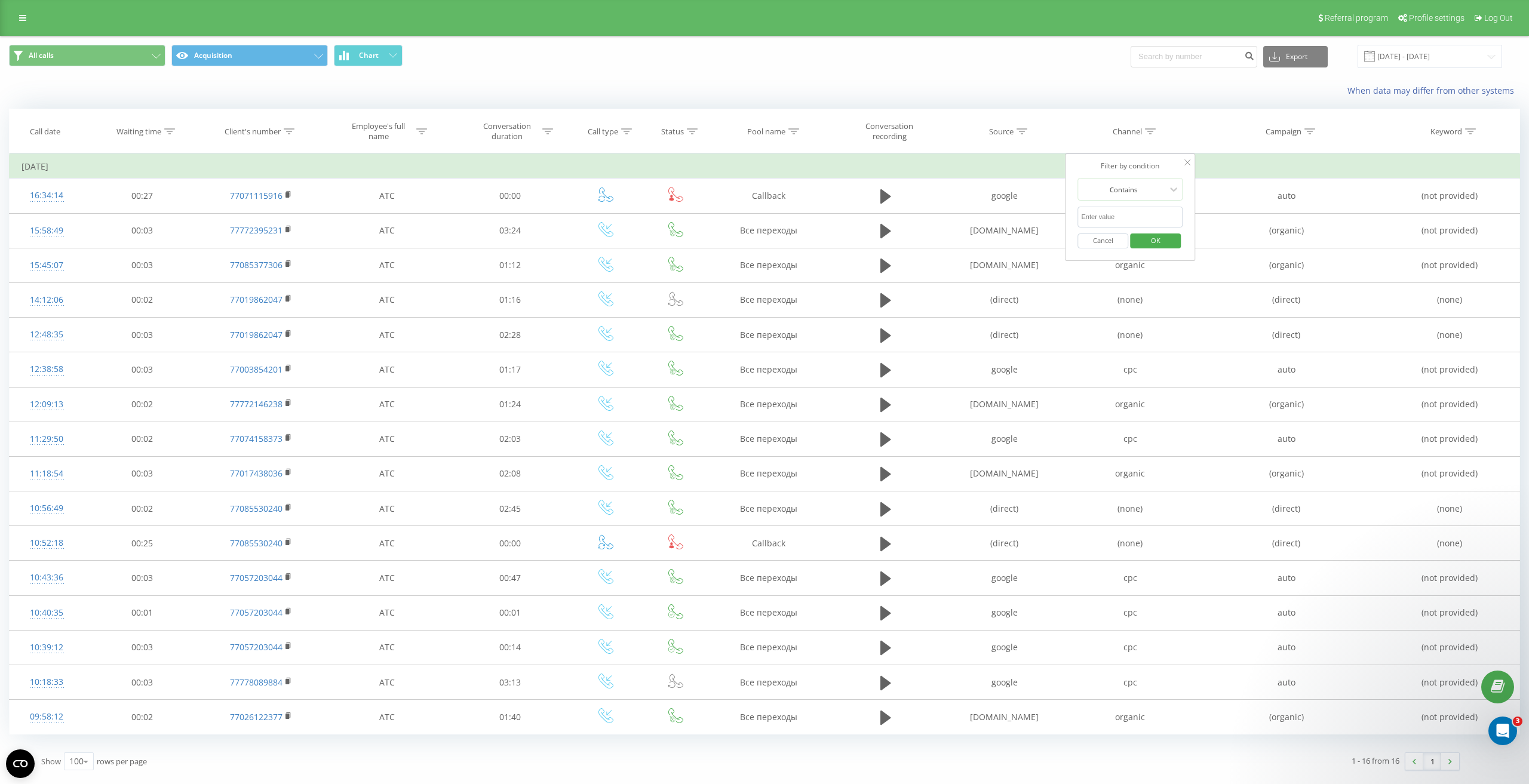
click at [1157, 211] on input "text" at bounding box center [1130, 217] width 105 height 21
type input "cpc"
click at [1157, 238] on span "OK" at bounding box center [1155, 240] width 33 height 19
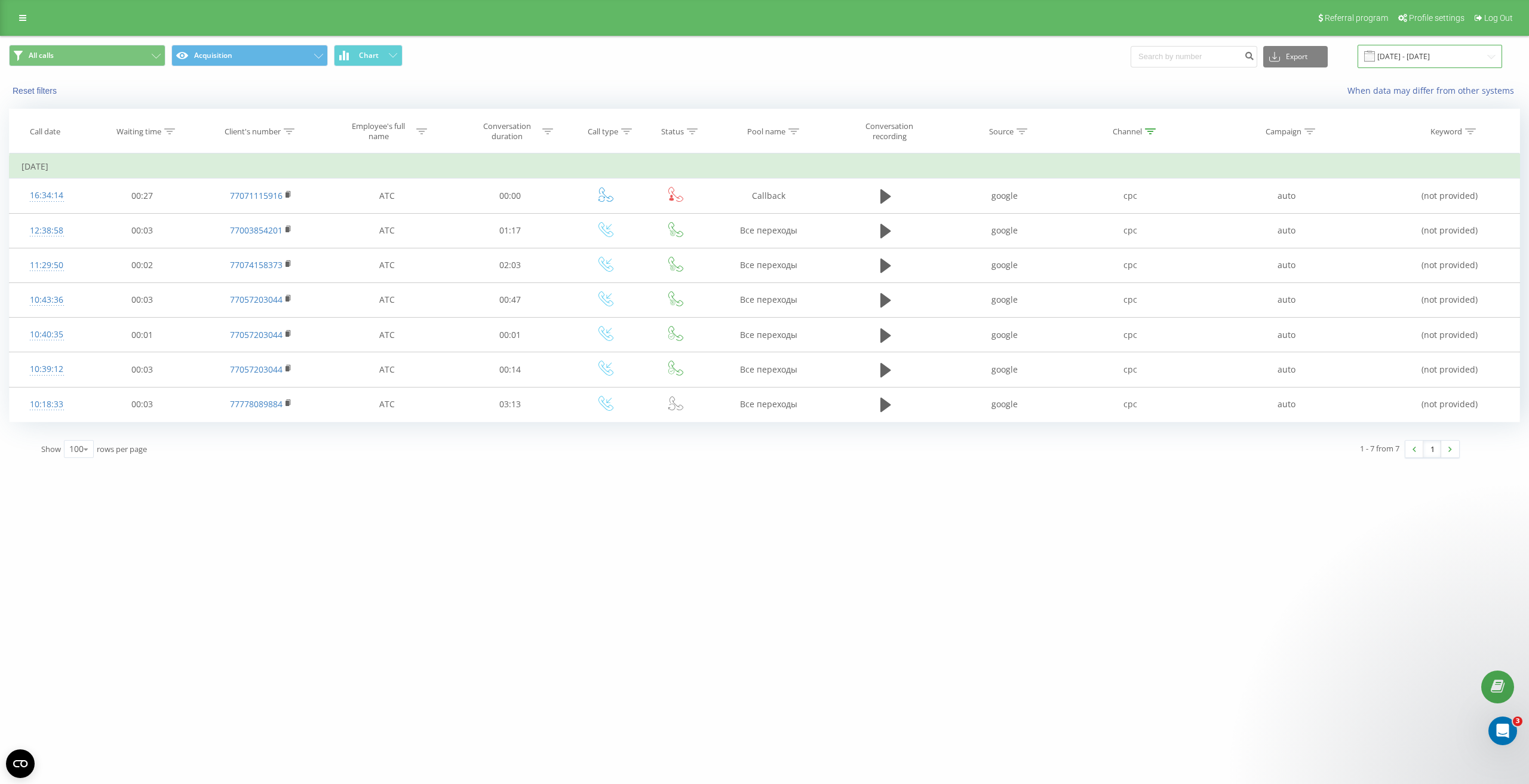
click at [1432, 49] on input "[DATE] - [DATE]" at bounding box center [1429, 56] width 144 height 23
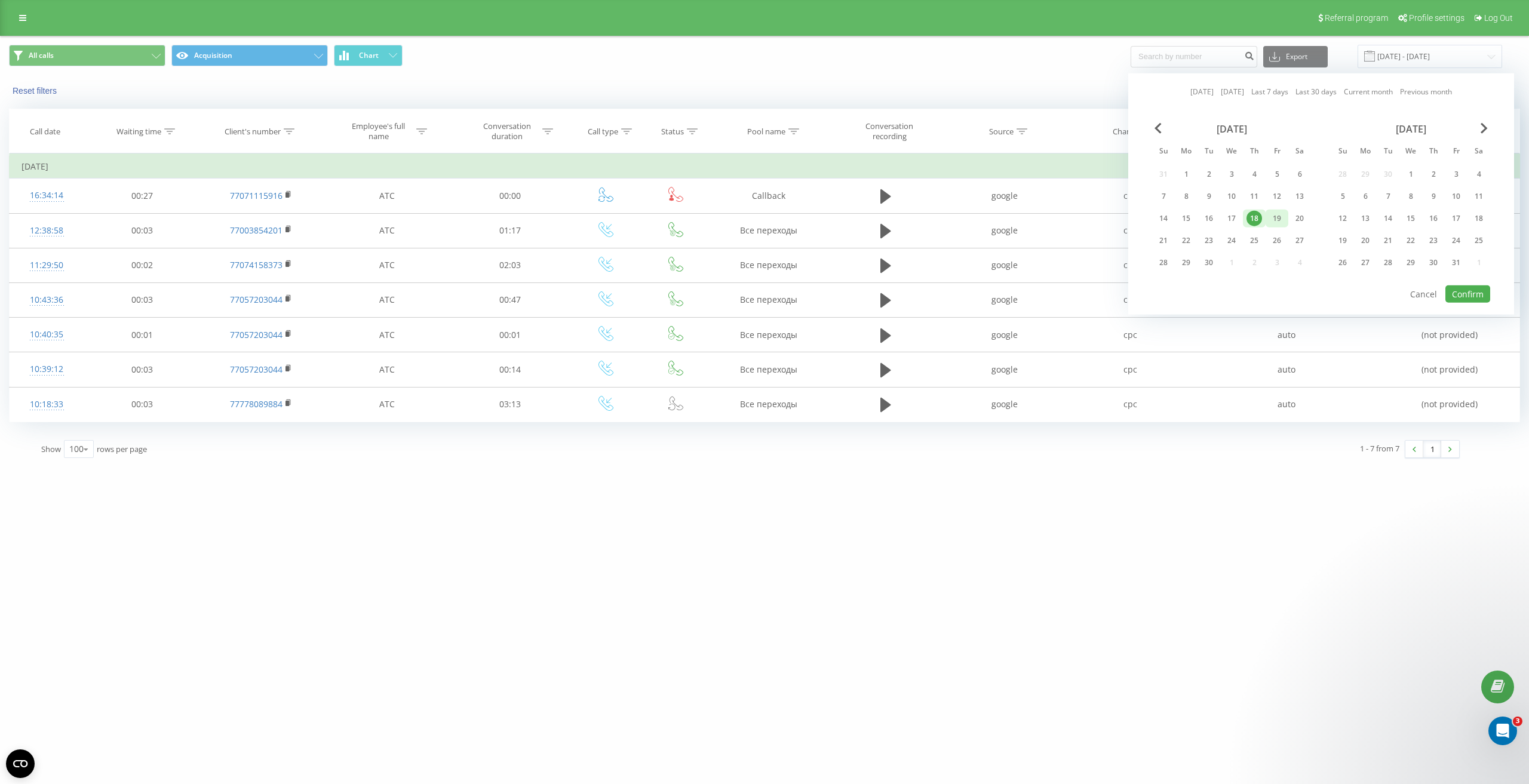
click at [1275, 214] on div "19" at bounding box center [1277, 217] width 15 height 15
click at [1465, 290] on button "Confirm" at bounding box center [1467, 294] width 45 height 17
type input "[DATE] - [DATE]"
